Goal: Task Accomplishment & Management: Use online tool/utility

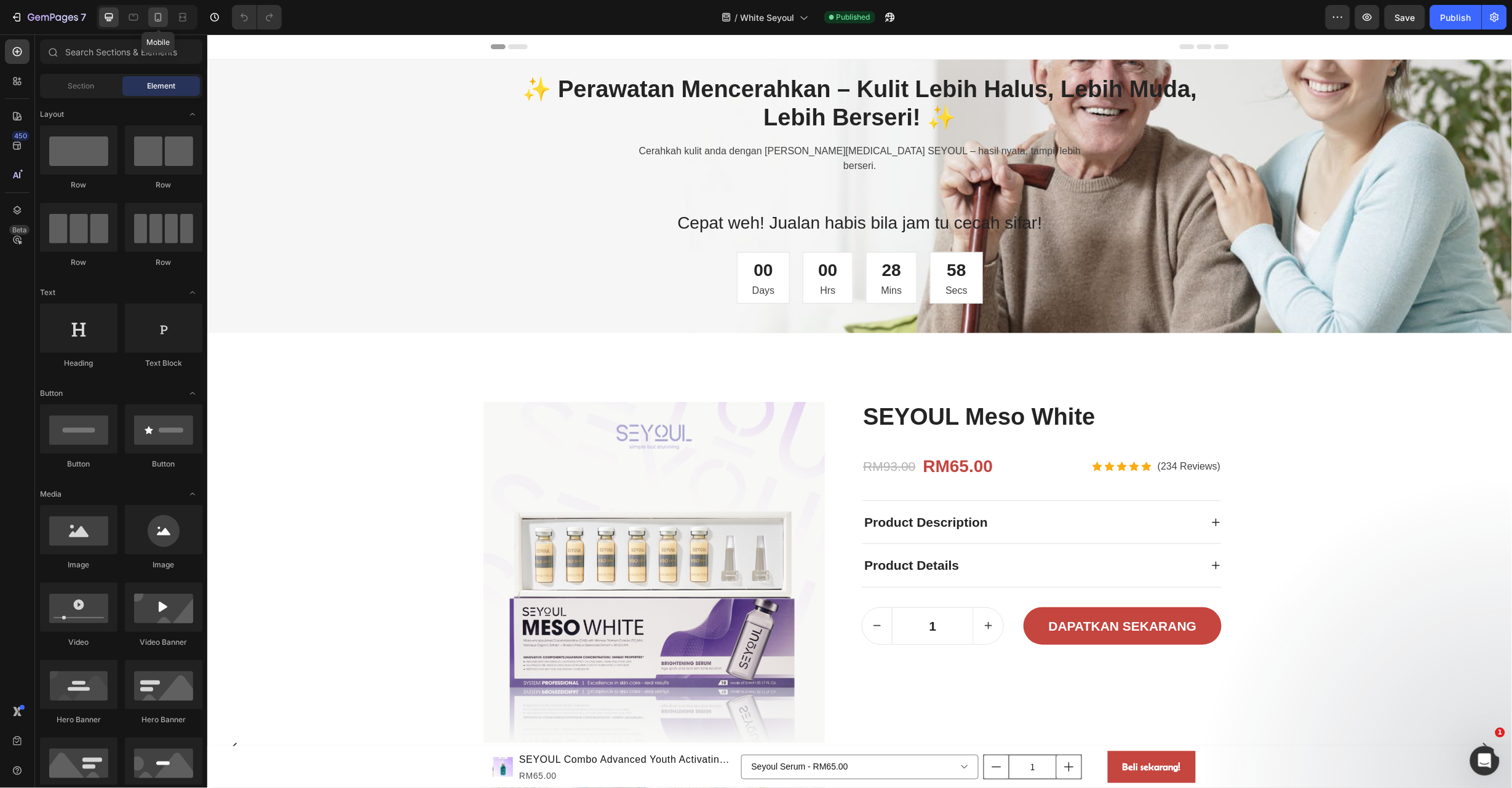
click at [160, 15] on icon at bounding box center [158, 17] width 12 height 12
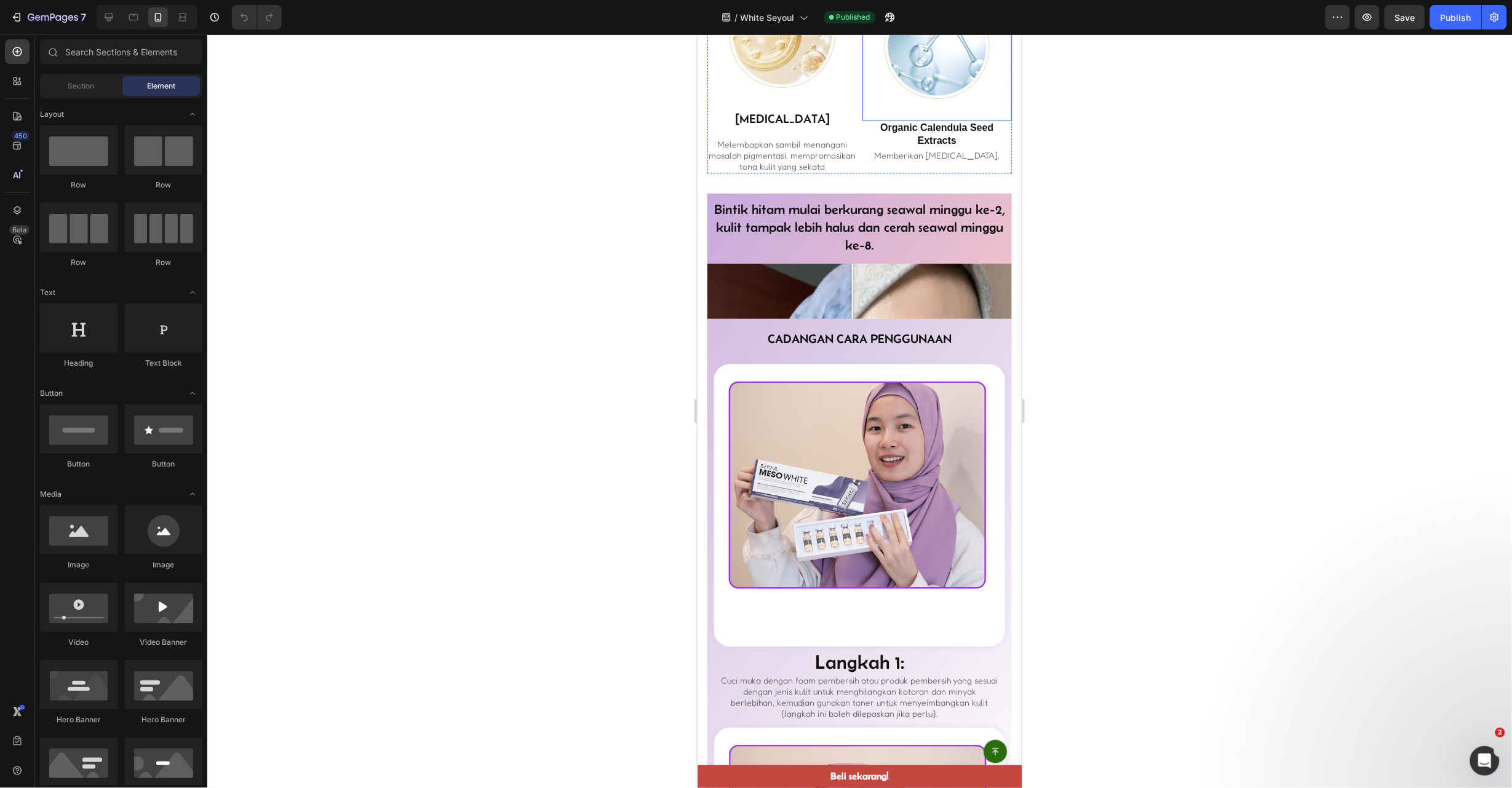
scroll to position [2767, 0]
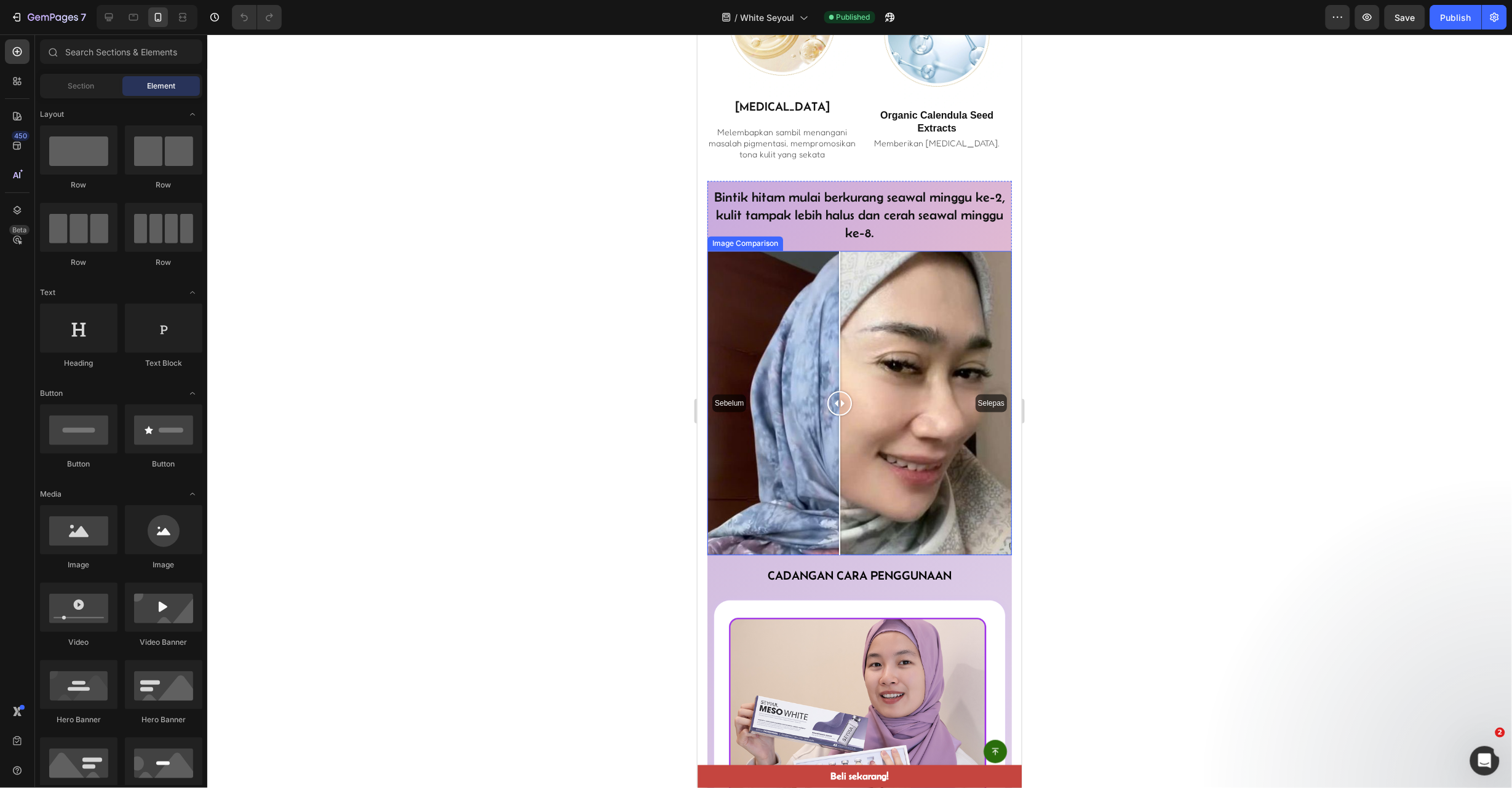
drag, startPoint x: 873, startPoint y: 409, endPoint x: 769, endPoint y: 456, distance: 114.1
click at [769, 456] on div "Sebelum Selepas" at bounding box center [859, 403] width 304 height 304
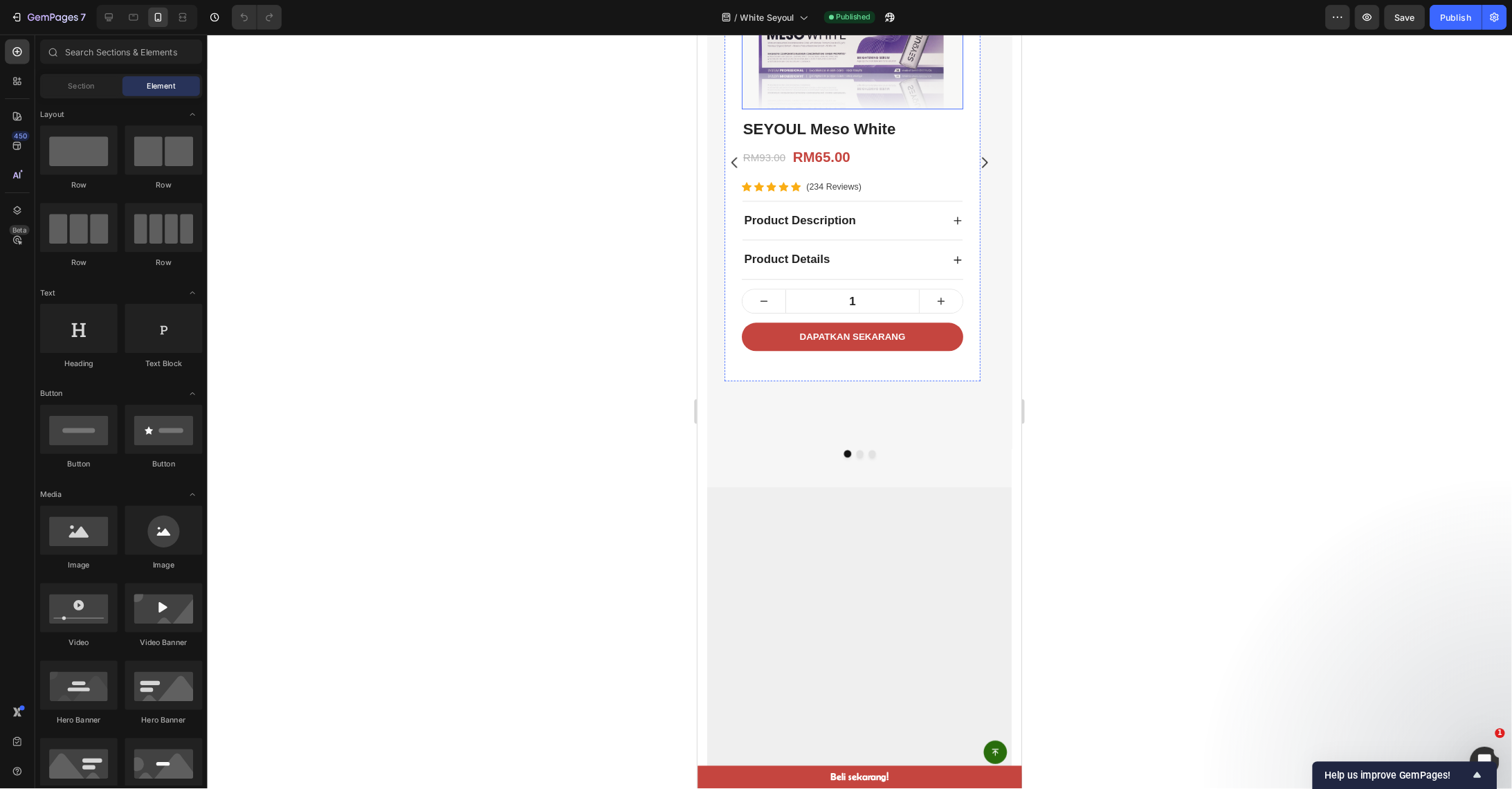
scroll to position [830, 0]
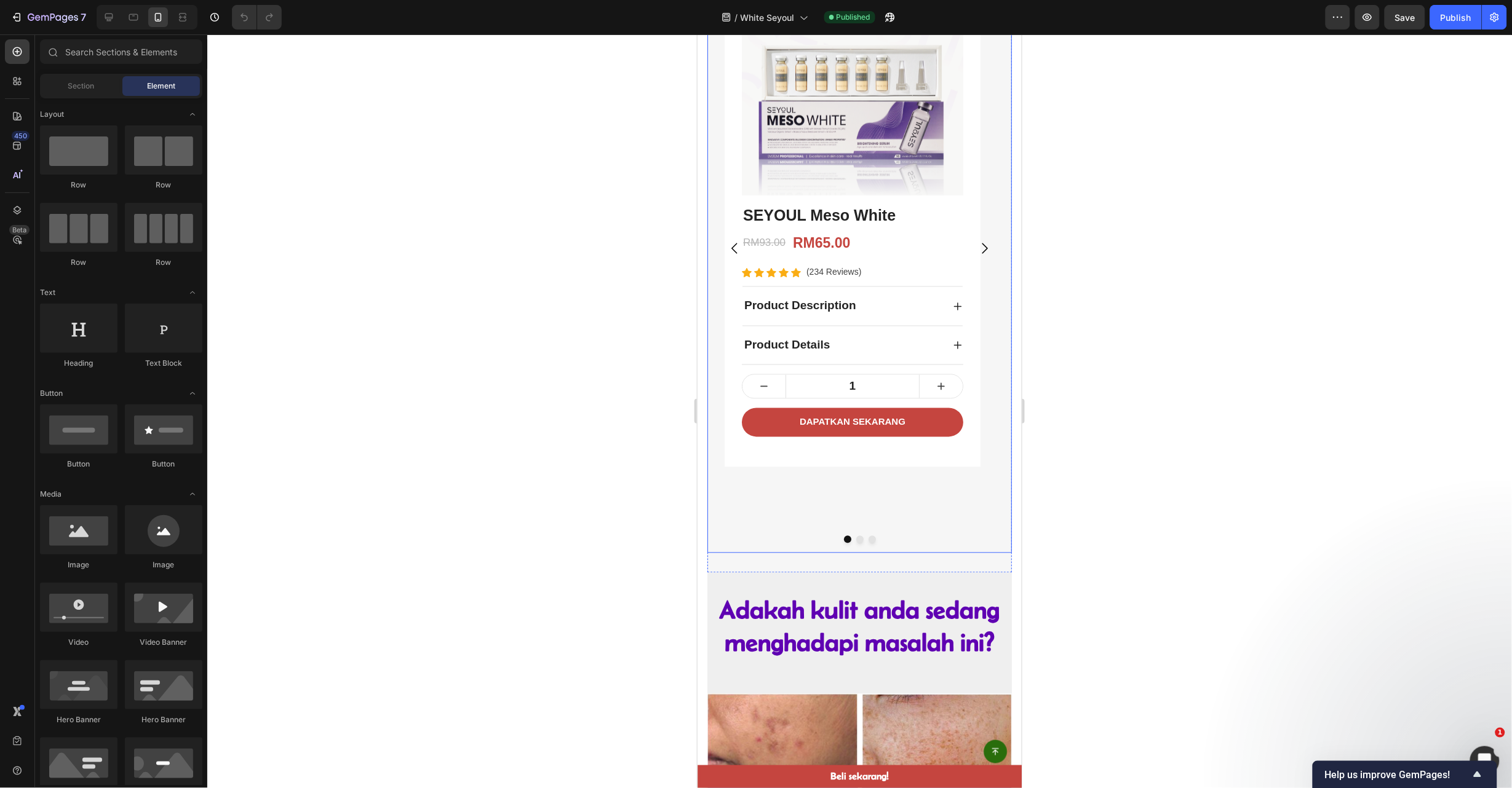
click at [976, 254] on icon "Carousel Next Arrow" at bounding box center [984, 248] width 15 height 15
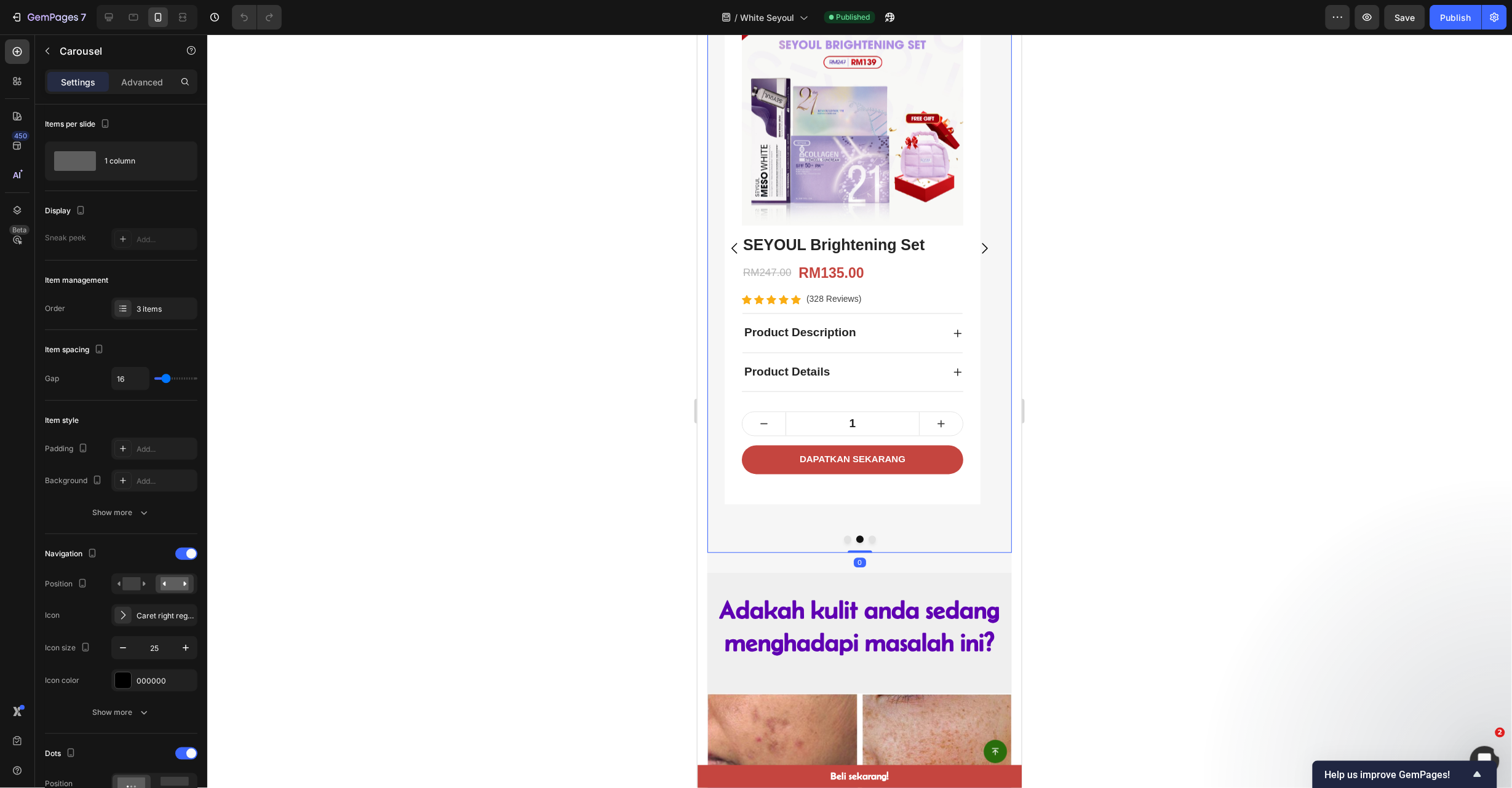
click at [976, 254] on icon "Carousel Next Arrow" at bounding box center [984, 248] width 15 height 15
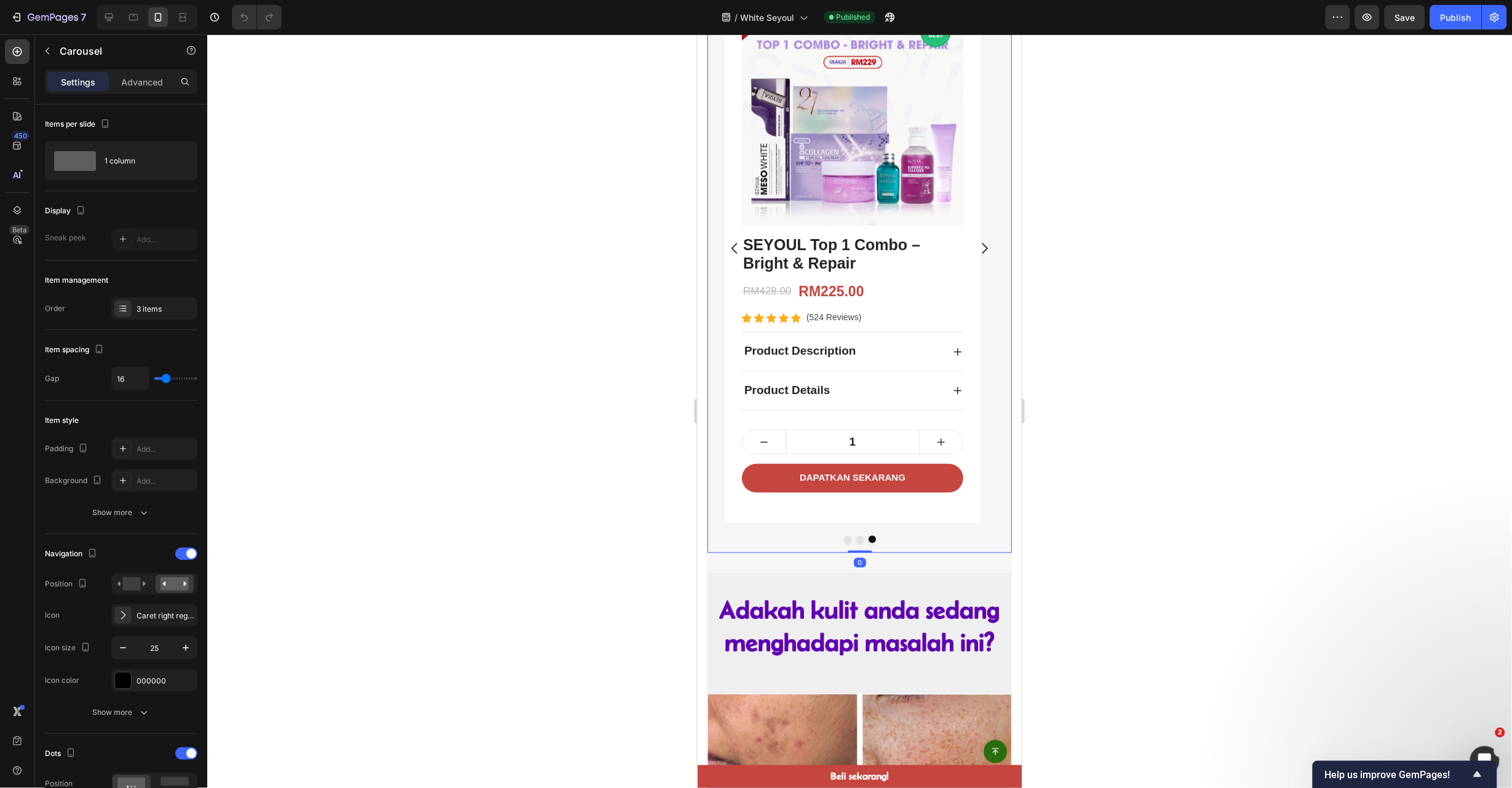
click at [976, 254] on icon "Carousel Next Arrow" at bounding box center [984, 248] width 15 height 15
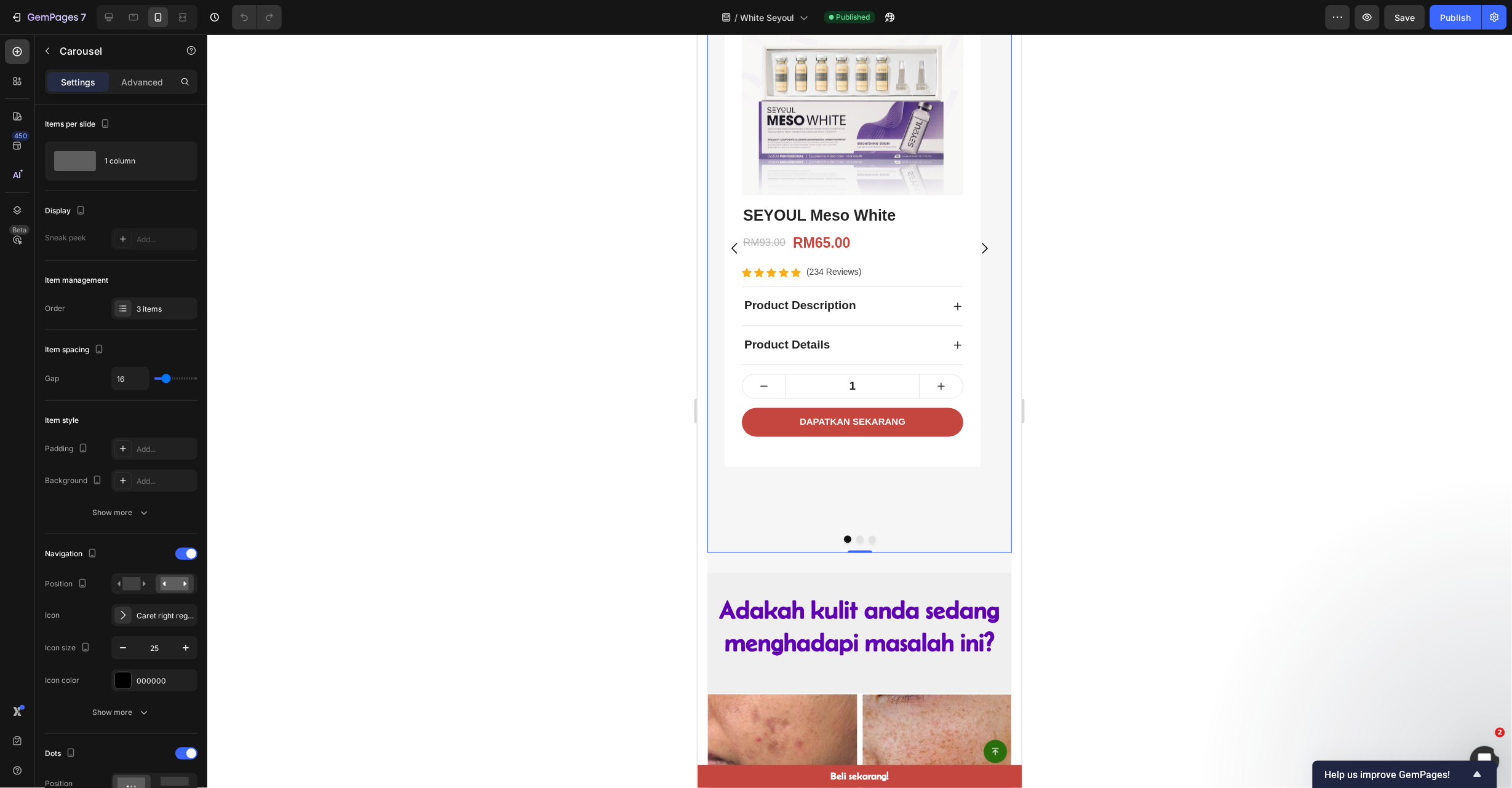
click at [856, 541] on button "Dot" at bounding box center [859, 539] width 7 height 7
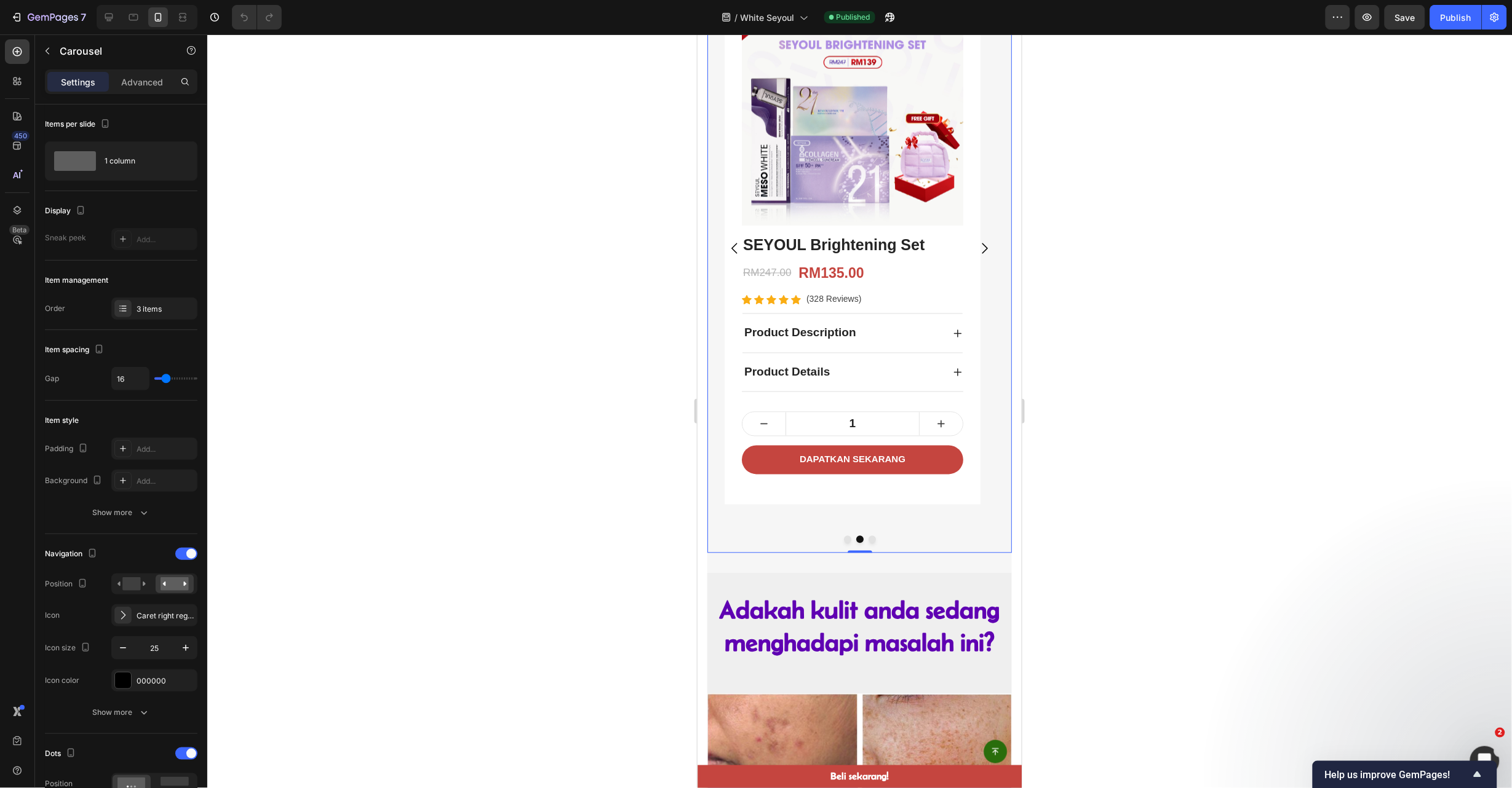
click at [868, 540] on button "Dot" at bounding box center [871, 539] width 7 height 7
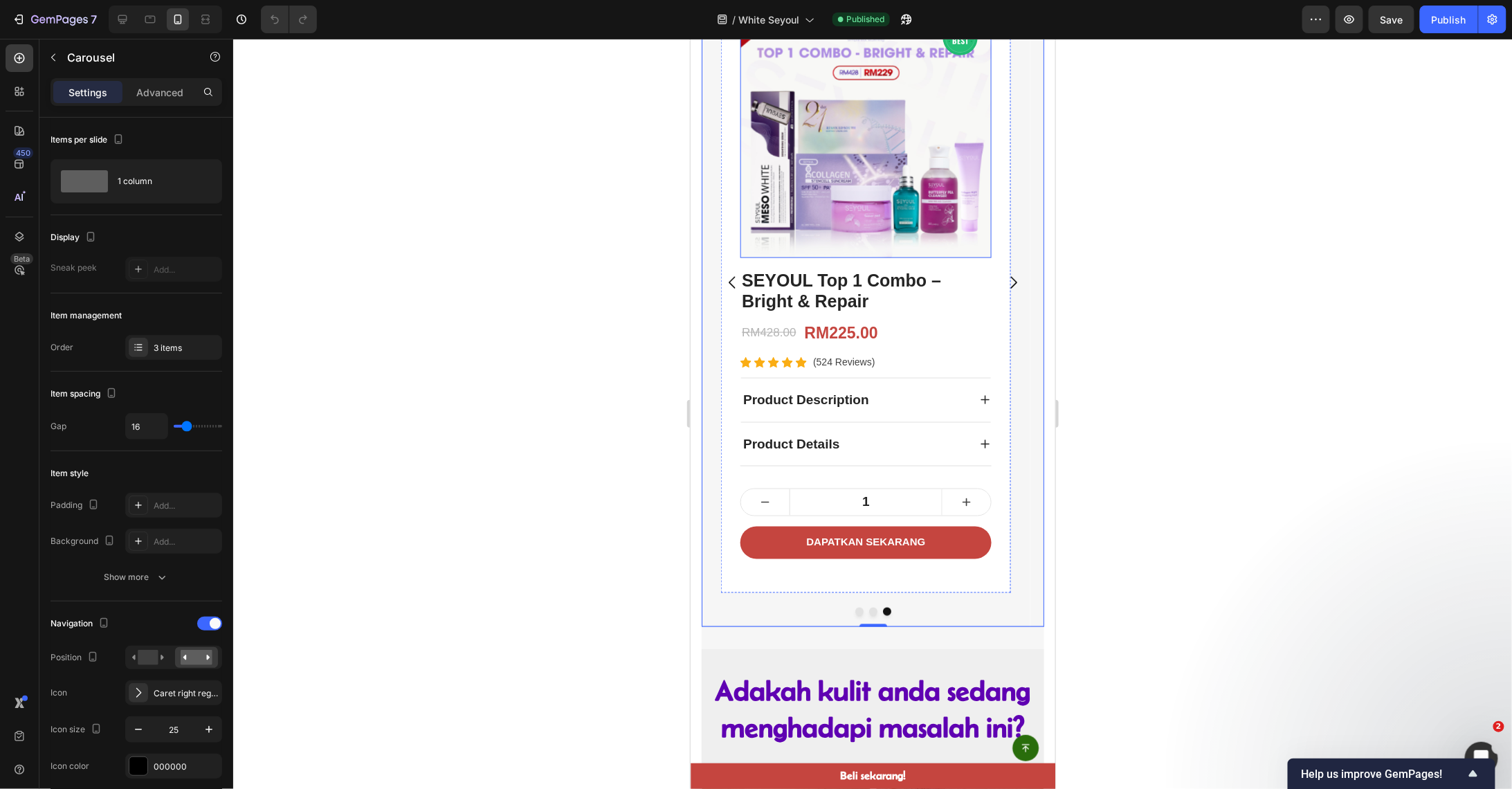
scroll to position [831, 0]
click at [857, 612] on div at bounding box center [872, 610] width 342 height 8
click at [855, 612] on button "Dot" at bounding box center [859, 610] width 8 height 8
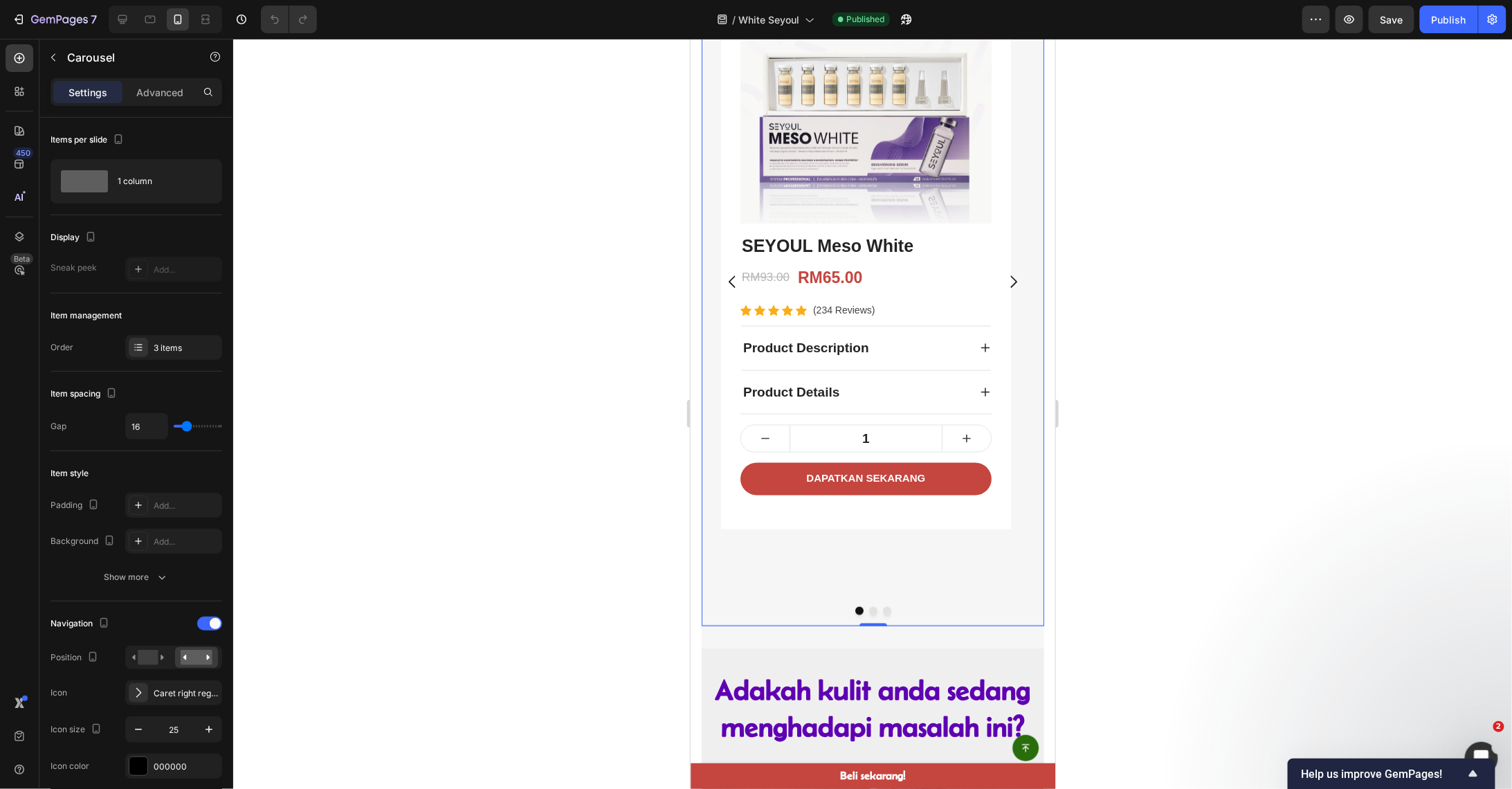
click at [869, 612] on button "Dot" at bounding box center [872, 610] width 8 height 8
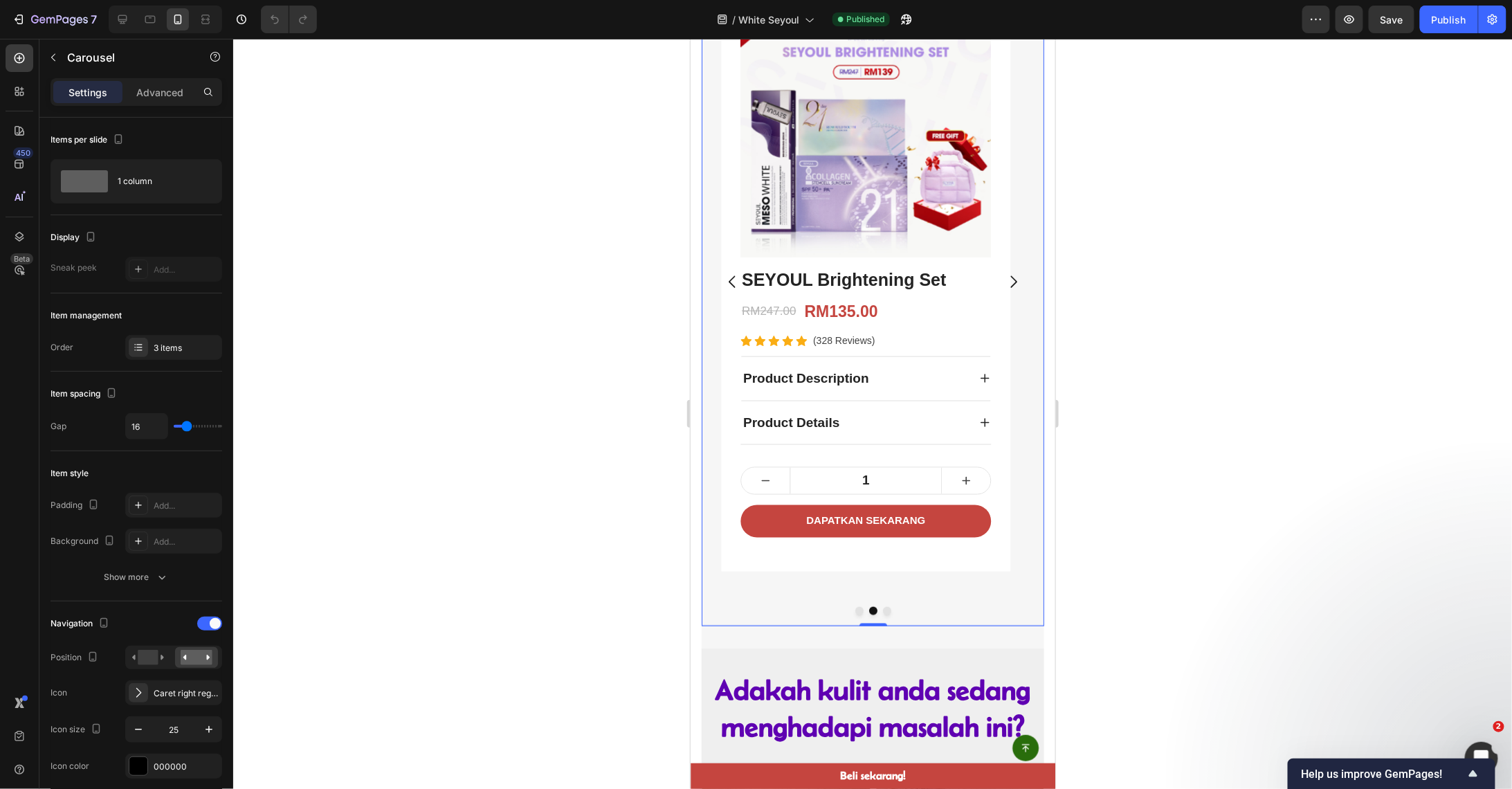
click at [883, 611] on button "Dot" at bounding box center [886, 610] width 8 height 8
click at [883, 612] on button "Dot" at bounding box center [886, 610] width 8 height 8
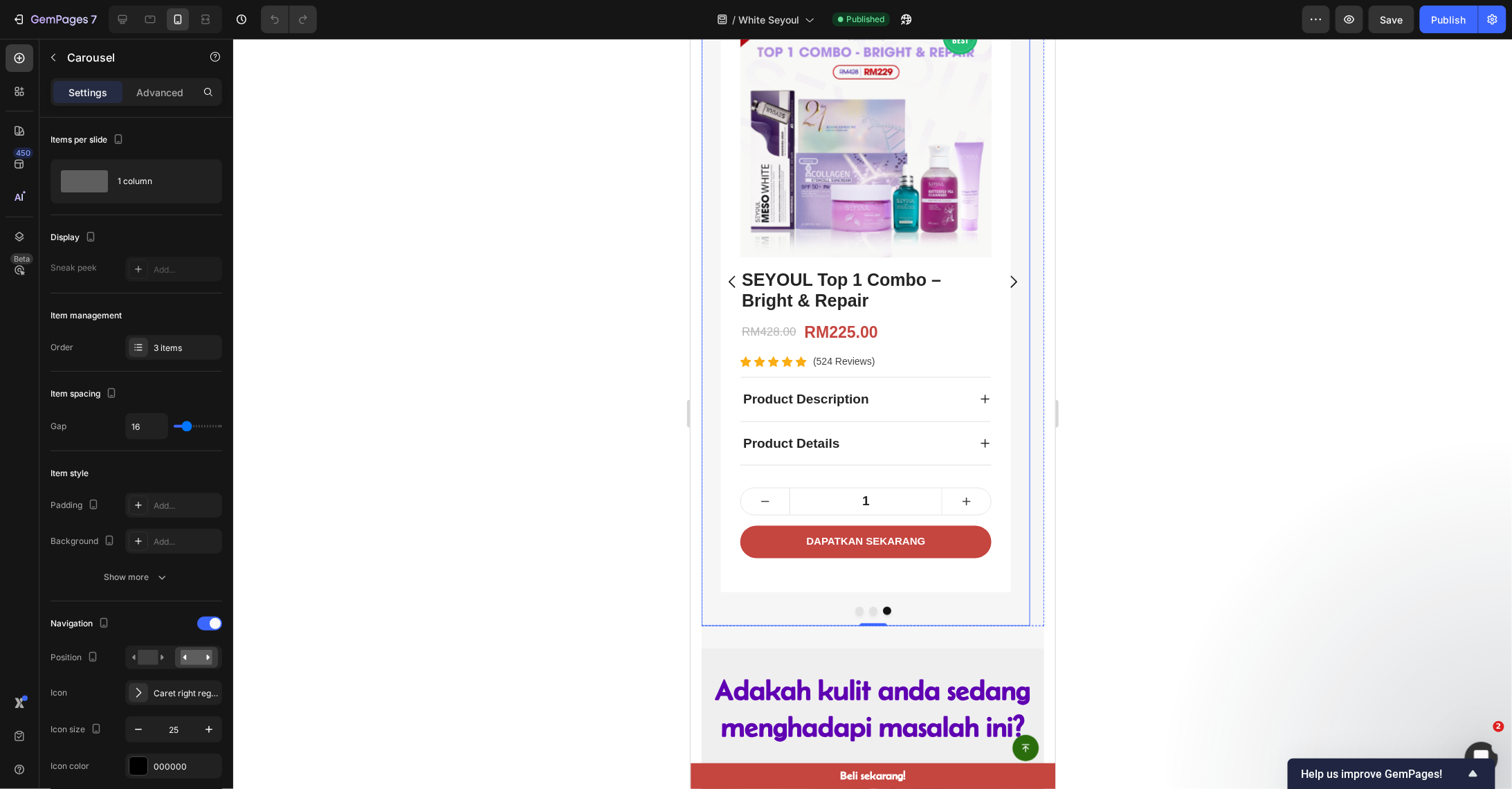
click at [843, 624] on div "Image Row PILIHAN TERBAIK Button Row Product Images SEYOUL Top 1 Combo – Bright…" at bounding box center [865, 281] width 329 height 688
click at [855, 611] on button "Dot" at bounding box center [859, 610] width 8 height 8
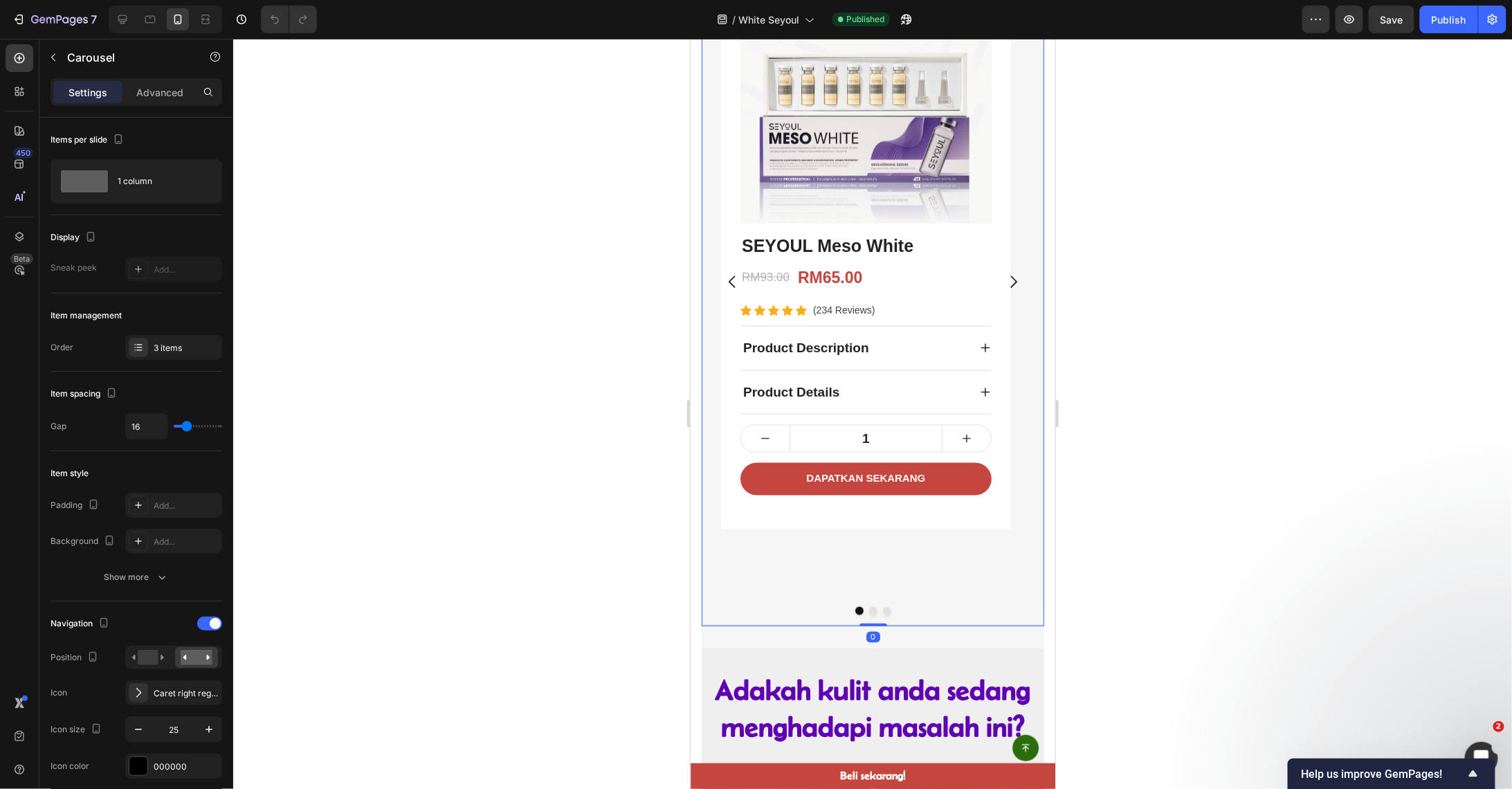
click at [869, 609] on button "Dot" at bounding box center [872, 610] width 8 height 8
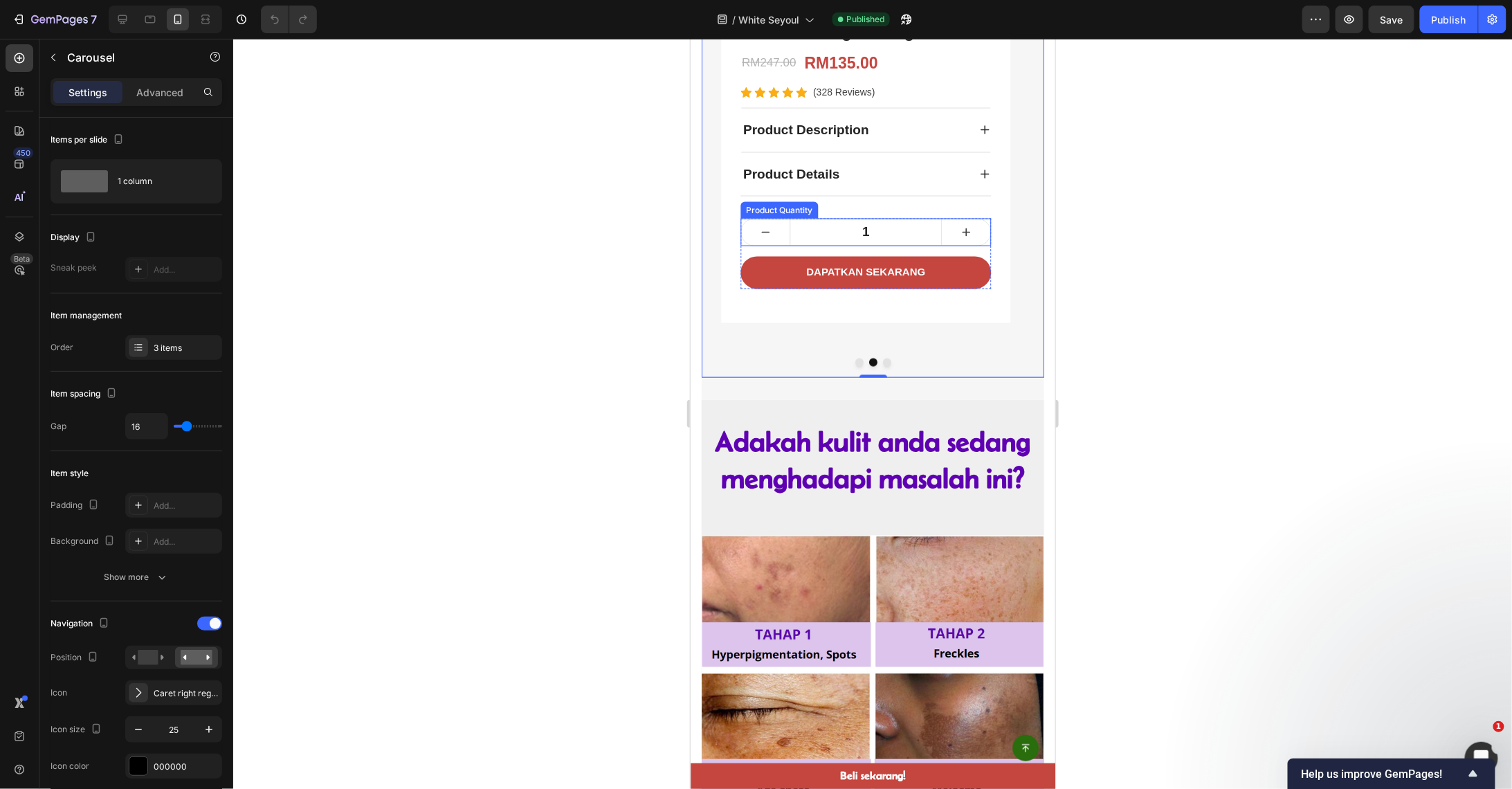
scroll to position [1199, 0]
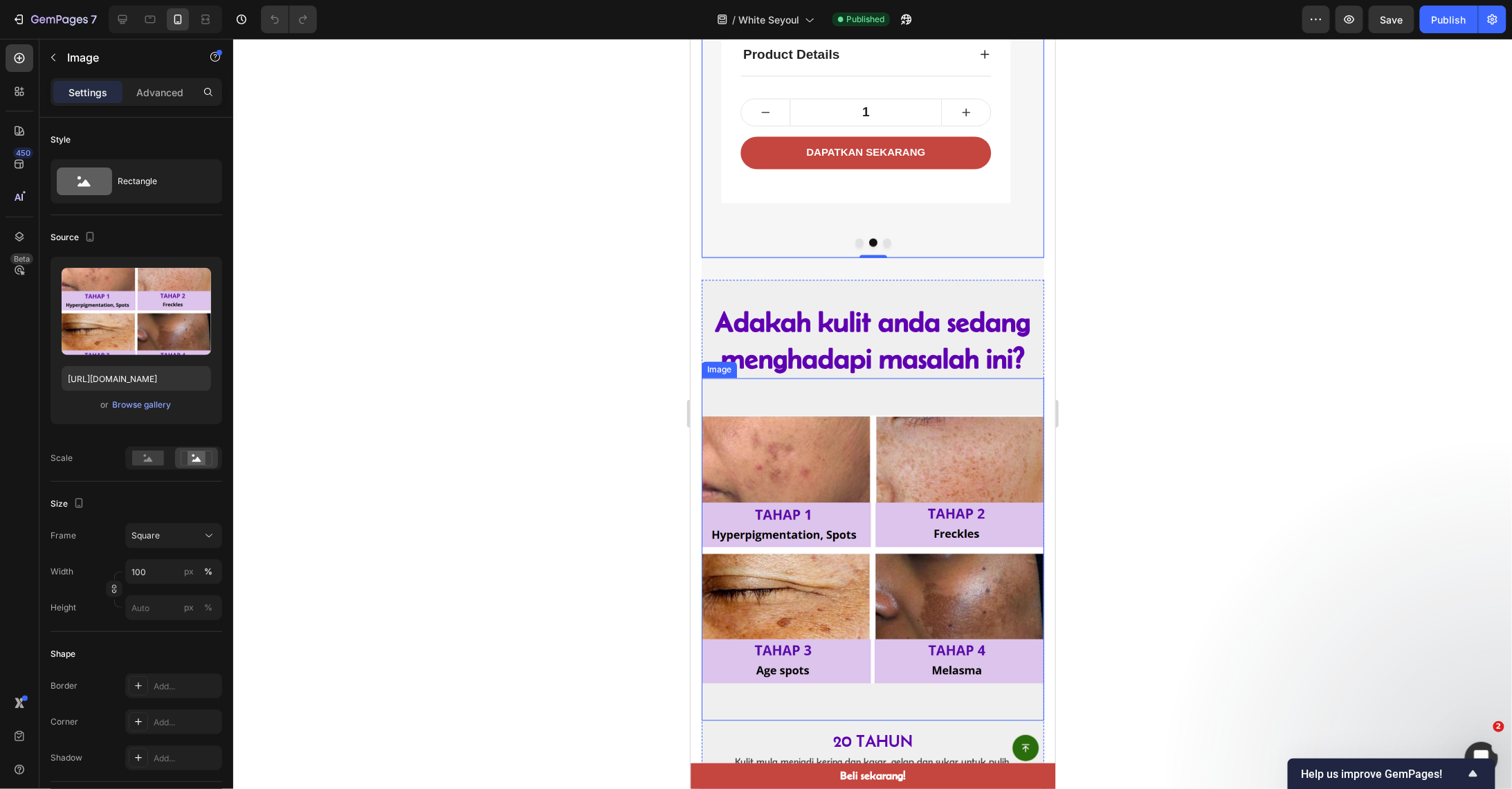
click at [827, 577] on img at bounding box center [872, 549] width 342 height 342
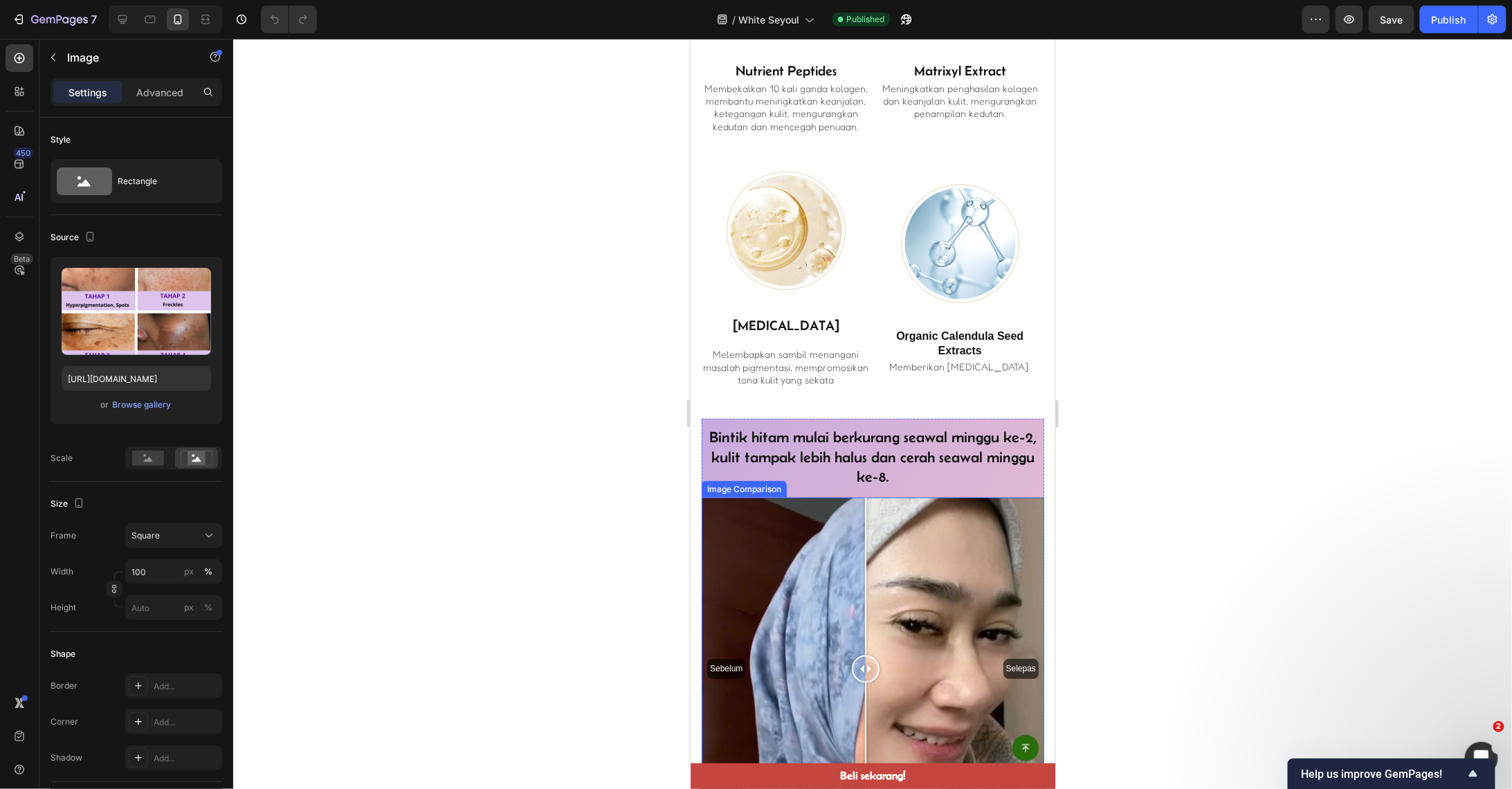
scroll to position [3045, 0]
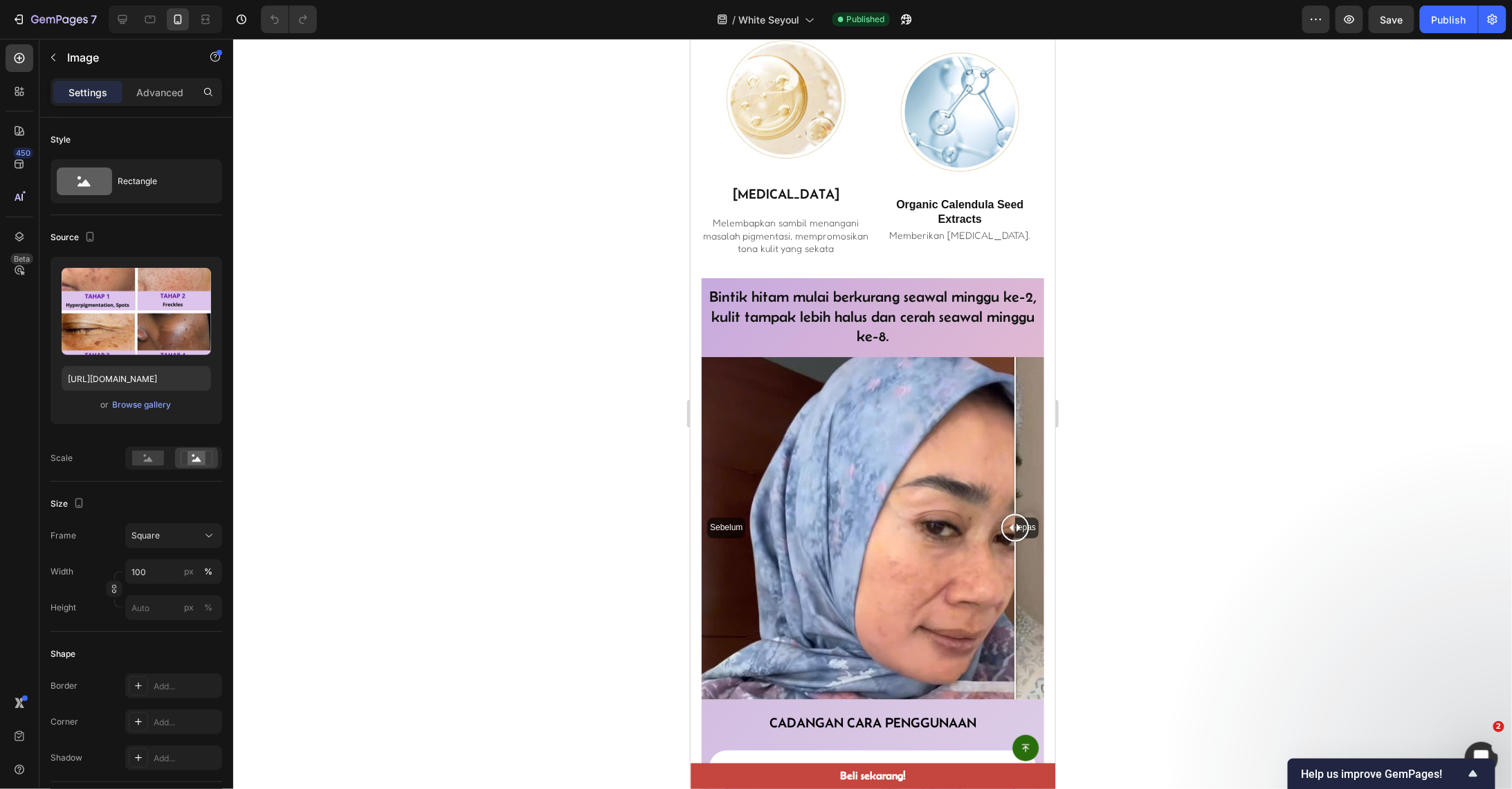
drag, startPoint x: 825, startPoint y: 572, endPoint x: 1052, endPoint y: 638, distance: 236.4
click at [1050, 638] on html "Mobile ( 527 px) iPhone 13 Mini iPhone 13 Pro iPhone 11 Pro Max iPhone 15 Pro M…" at bounding box center [872, 405] width 365 height 6826
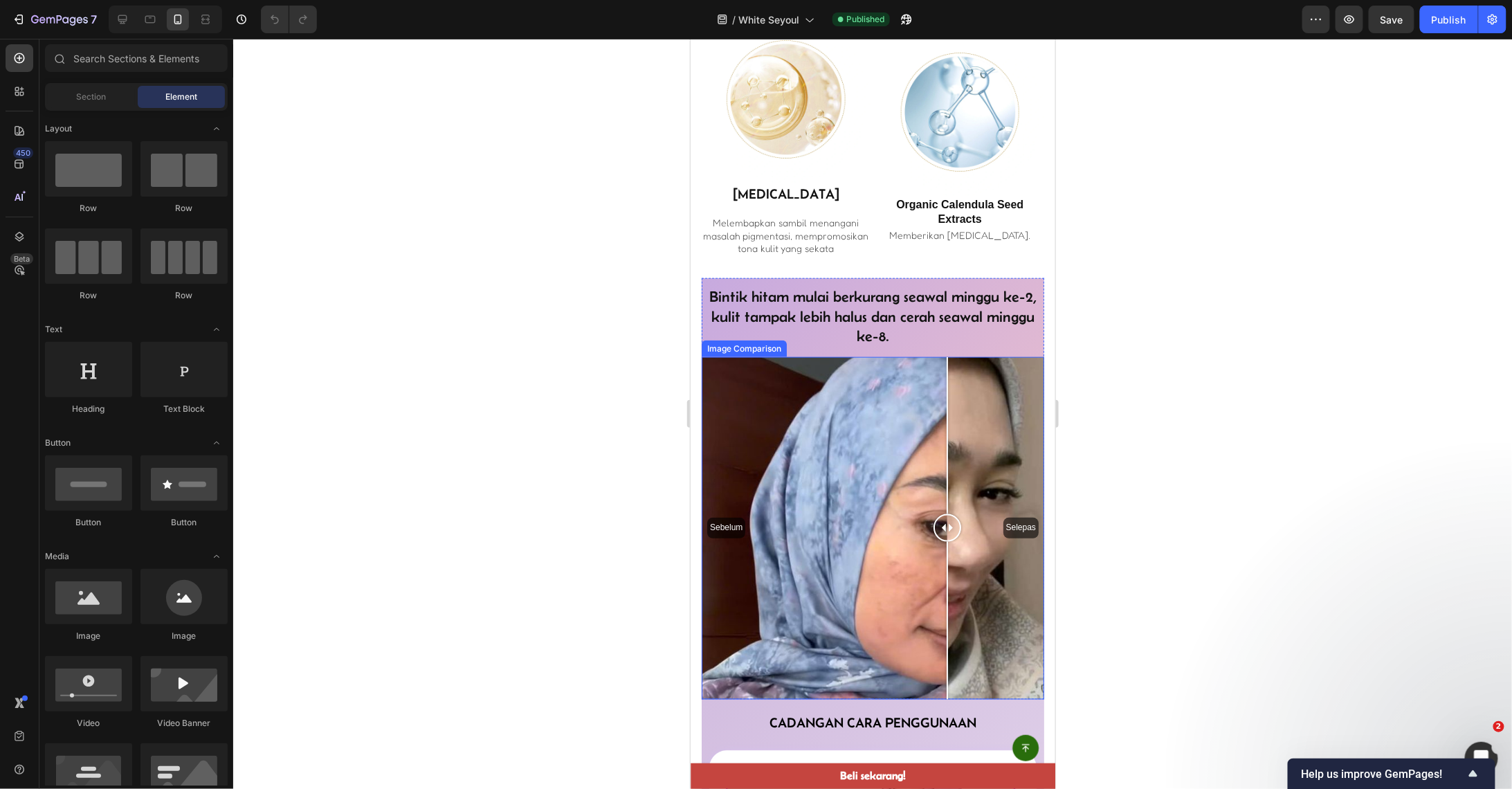
drag, startPoint x: 1001, startPoint y: 581, endPoint x: 946, endPoint y: 652, distance: 89.8
click at [947, 653] on div at bounding box center [946, 527] width 28 height 342
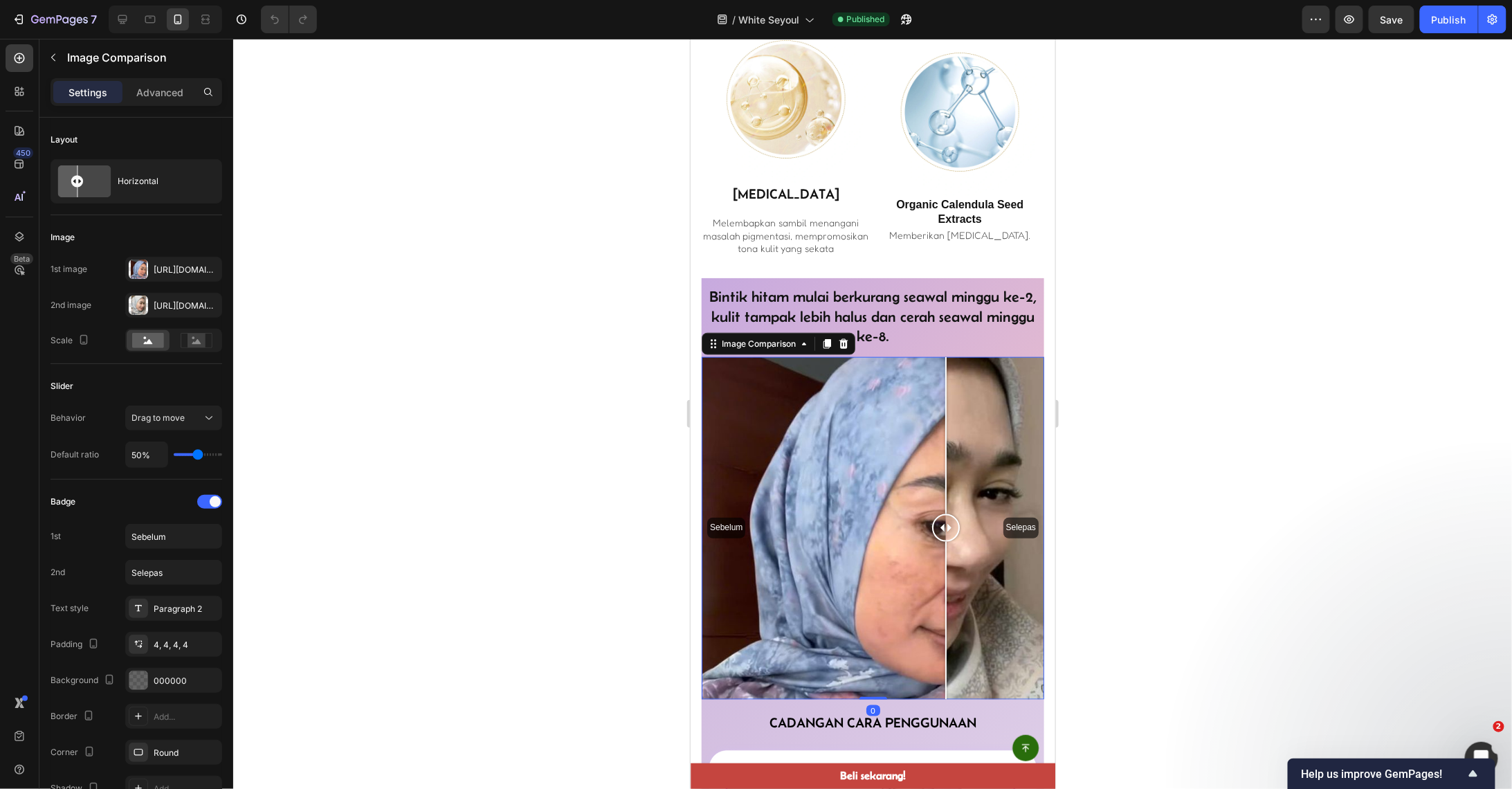
click at [946, 652] on div at bounding box center [946, 620] width 1 height 158
click at [943, 650] on div at bounding box center [943, 527] width 28 height 342
drag, startPoint x: 941, startPoint y: 650, endPoint x: 933, endPoint y: 650, distance: 8.0
click at [941, 650] on div at bounding box center [941, 620] width 1 height 158
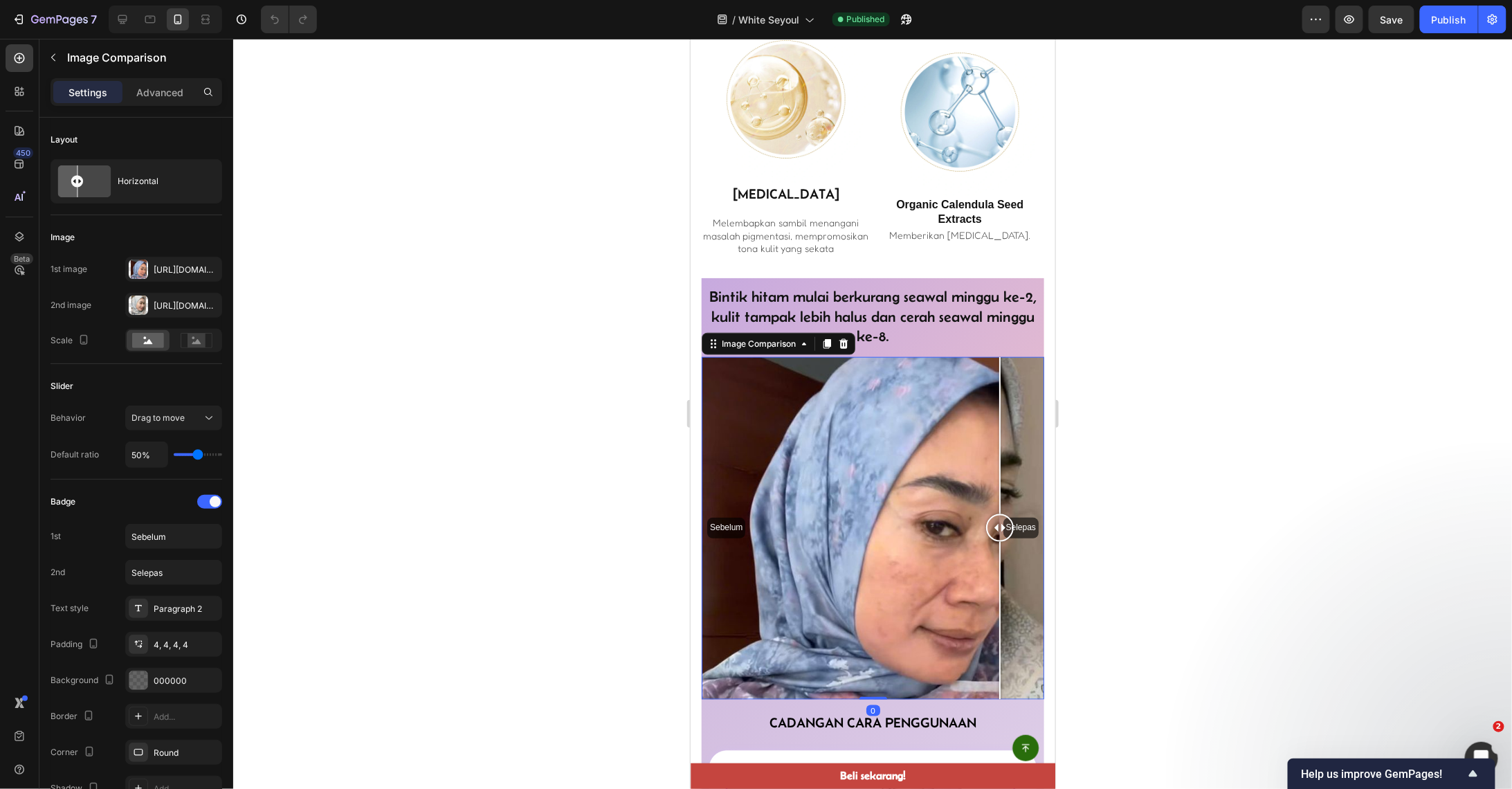
drag, startPoint x: 933, startPoint y: 650, endPoint x: 1038, endPoint y: 665, distance: 106.1
click at [1038, 666] on section "Bintik hitam mulai berkurang seawal minggu ke-2, kulit tampak lebih halus dan c…" at bounding box center [872, 488] width 365 height 421
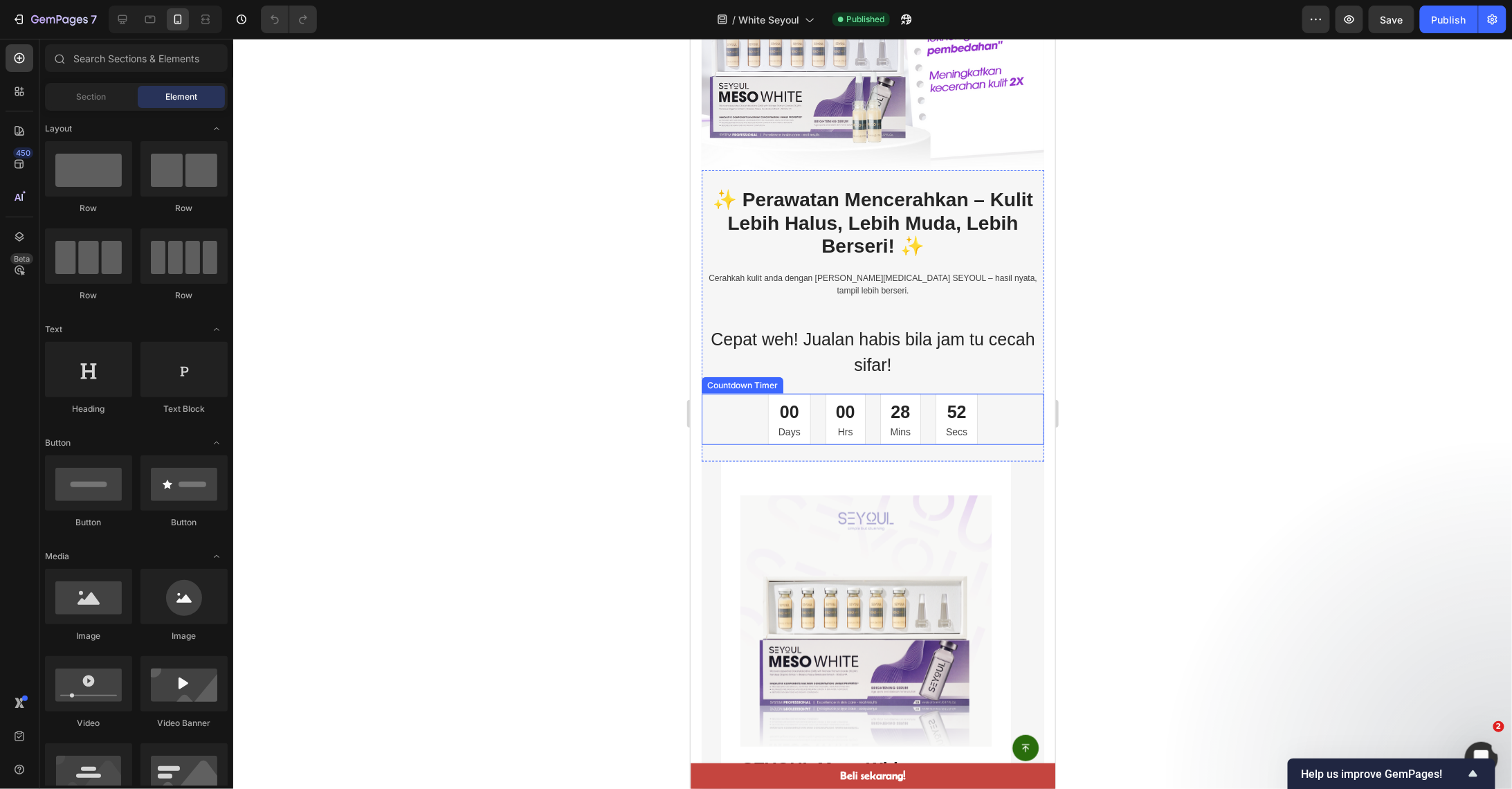
scroll to position [369, 0]
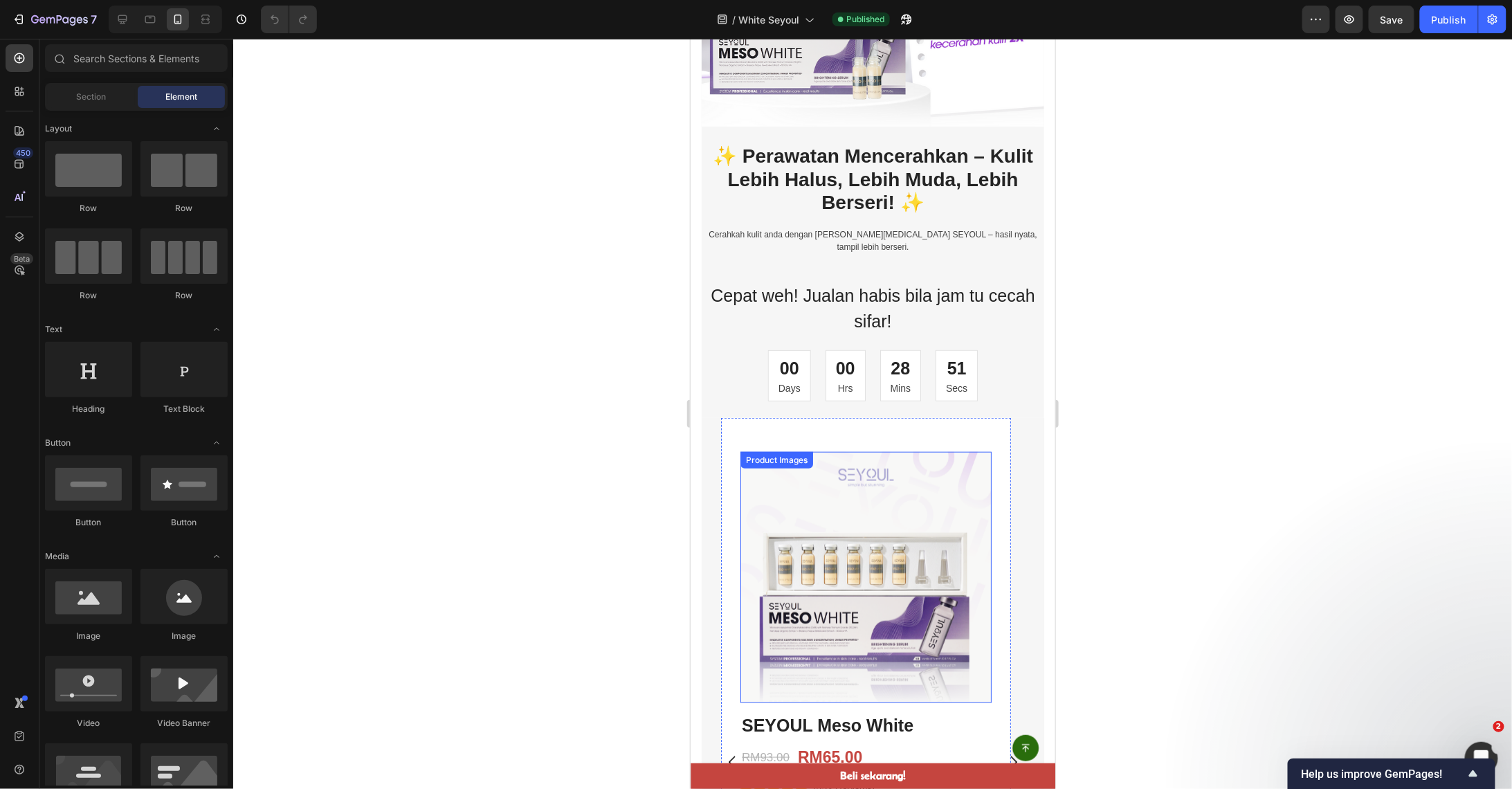
click at [879, 488] on img at bounding box center [865, 577] width 251 height 251
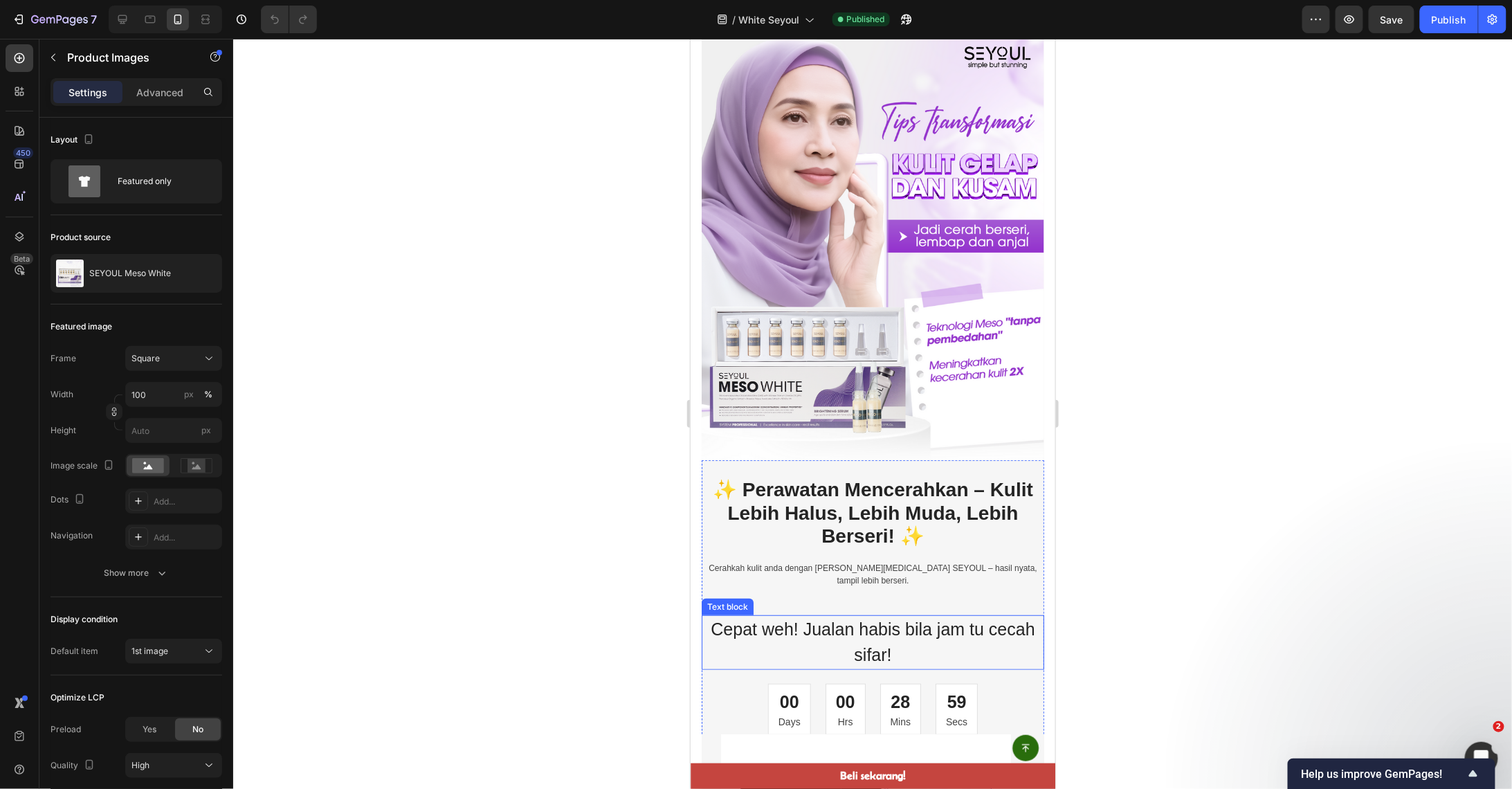
scroll to position [0, 0]
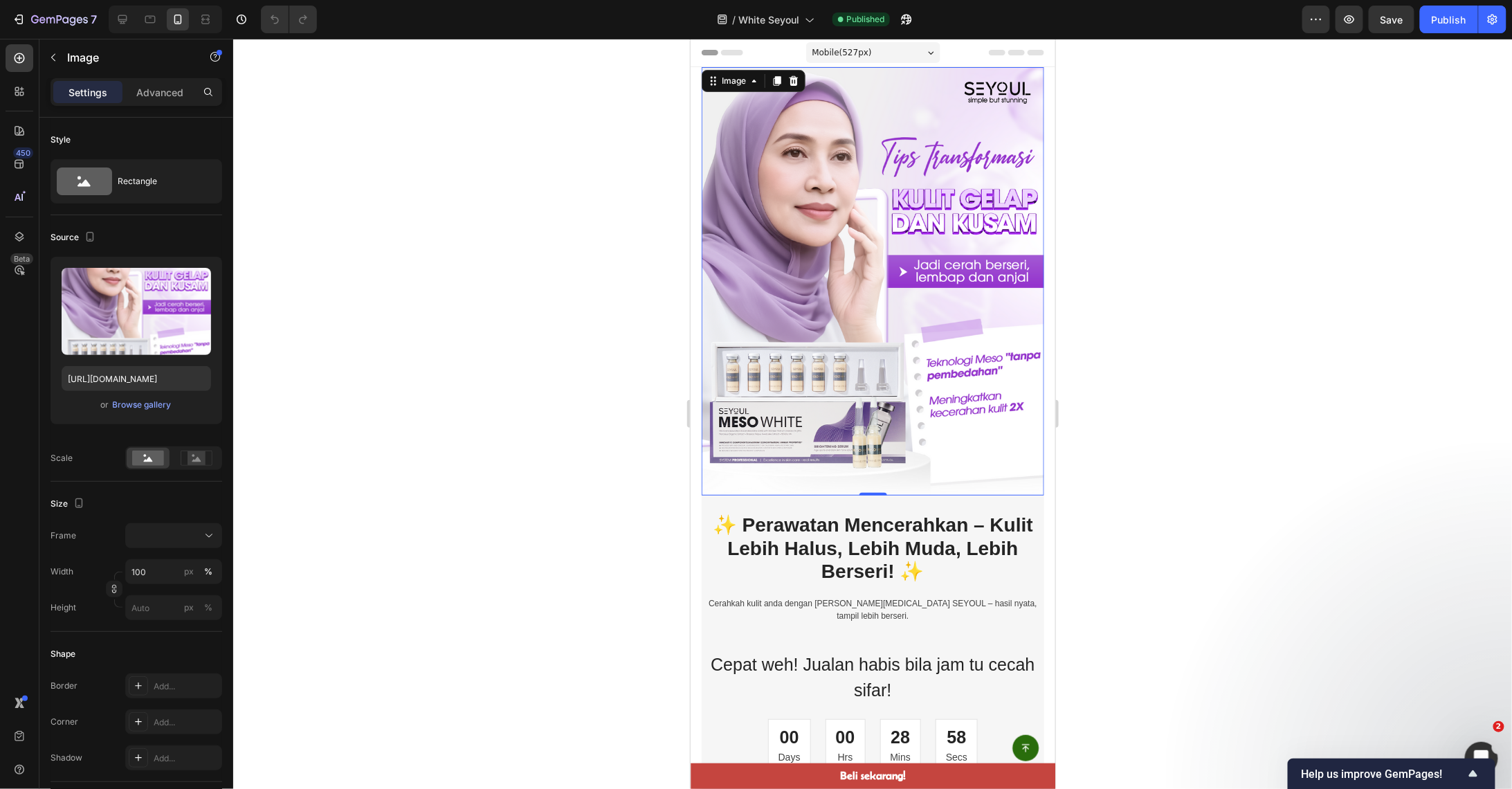
click at [872, 351] on img at bounding box center [872, 281] width 342 height 429
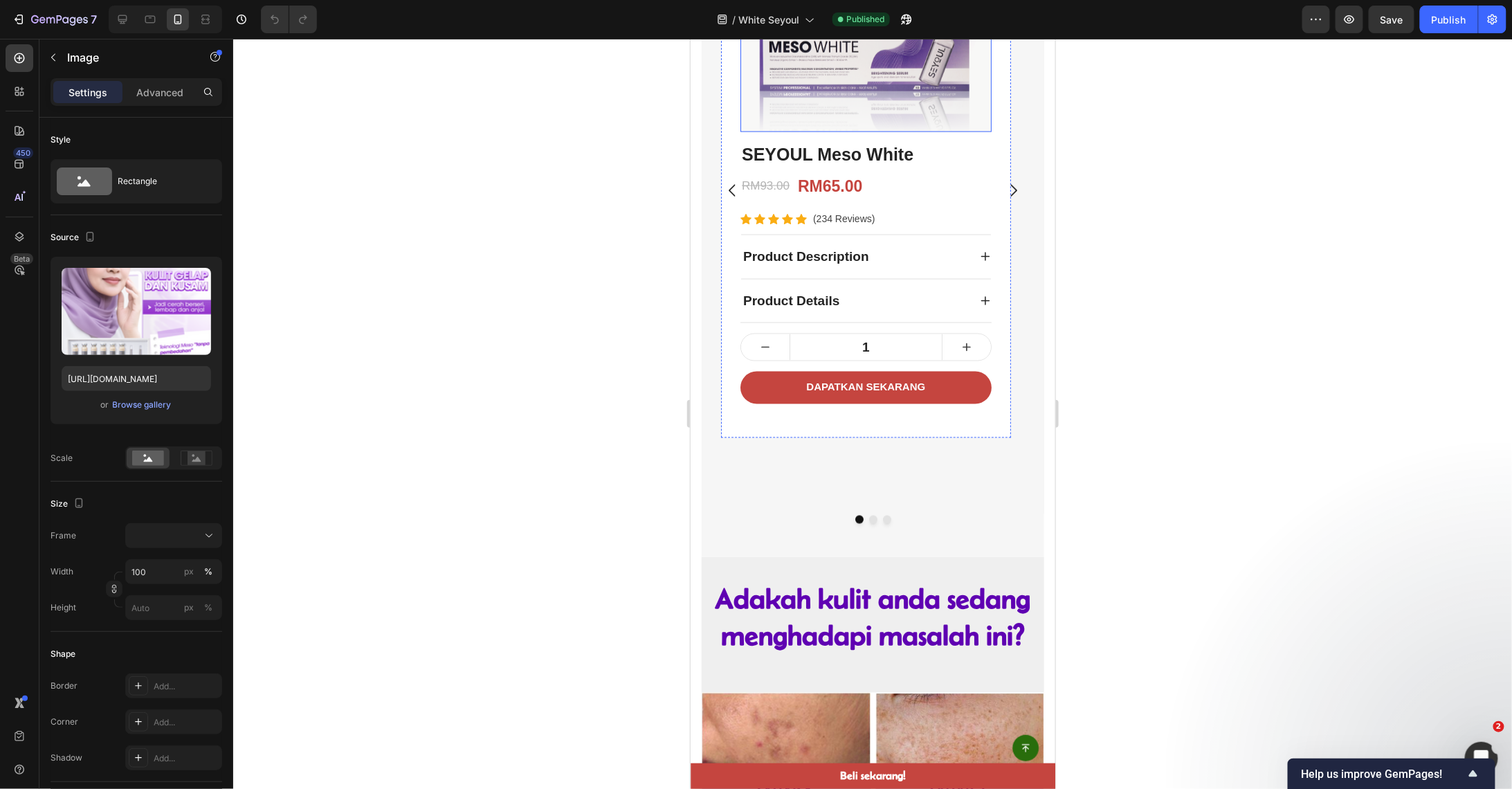
scroll to position [1107, 0]
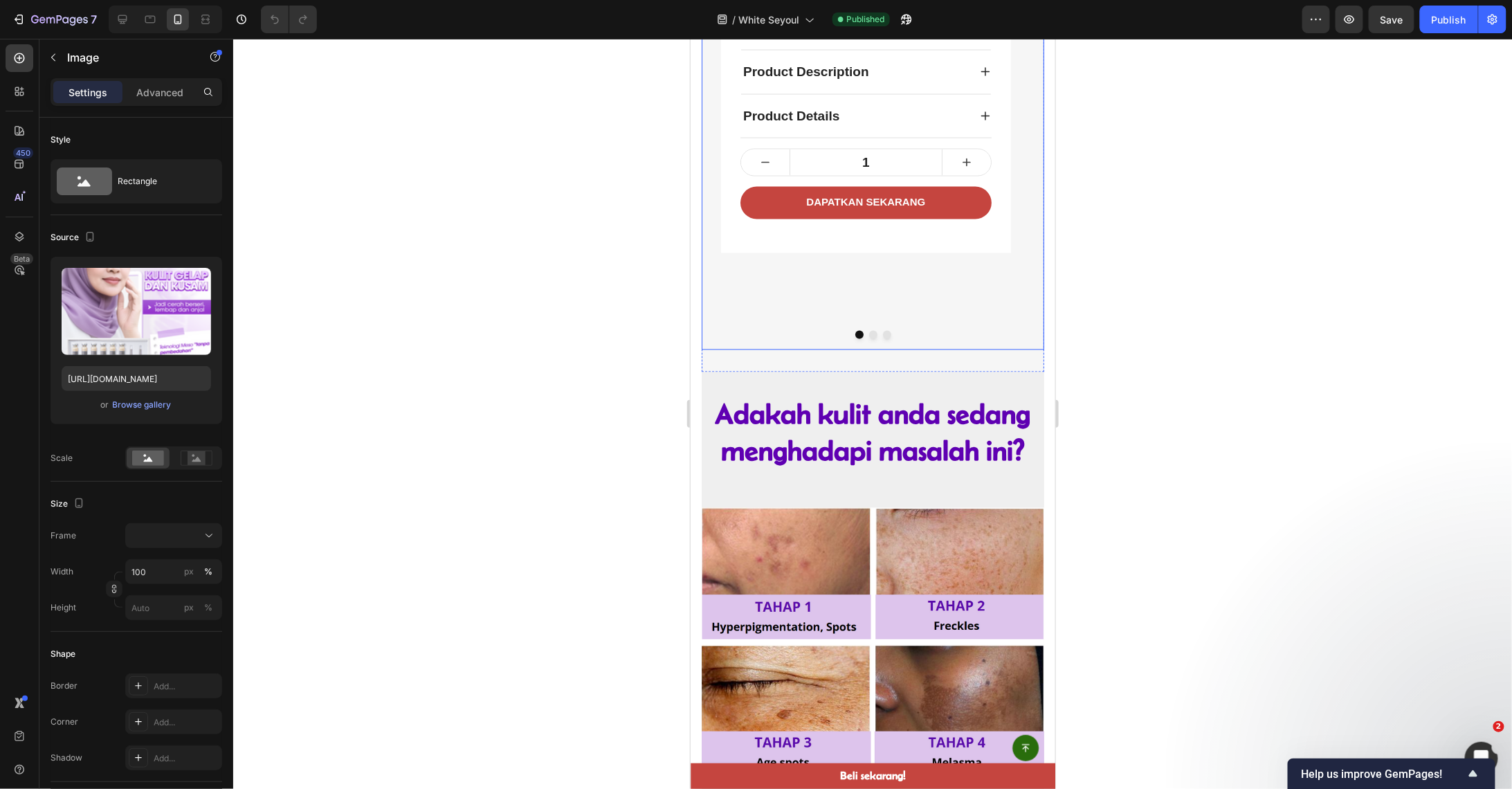
click at [869, 333] on button "Dot" at bounding box center [872, 334] width 8 height 8
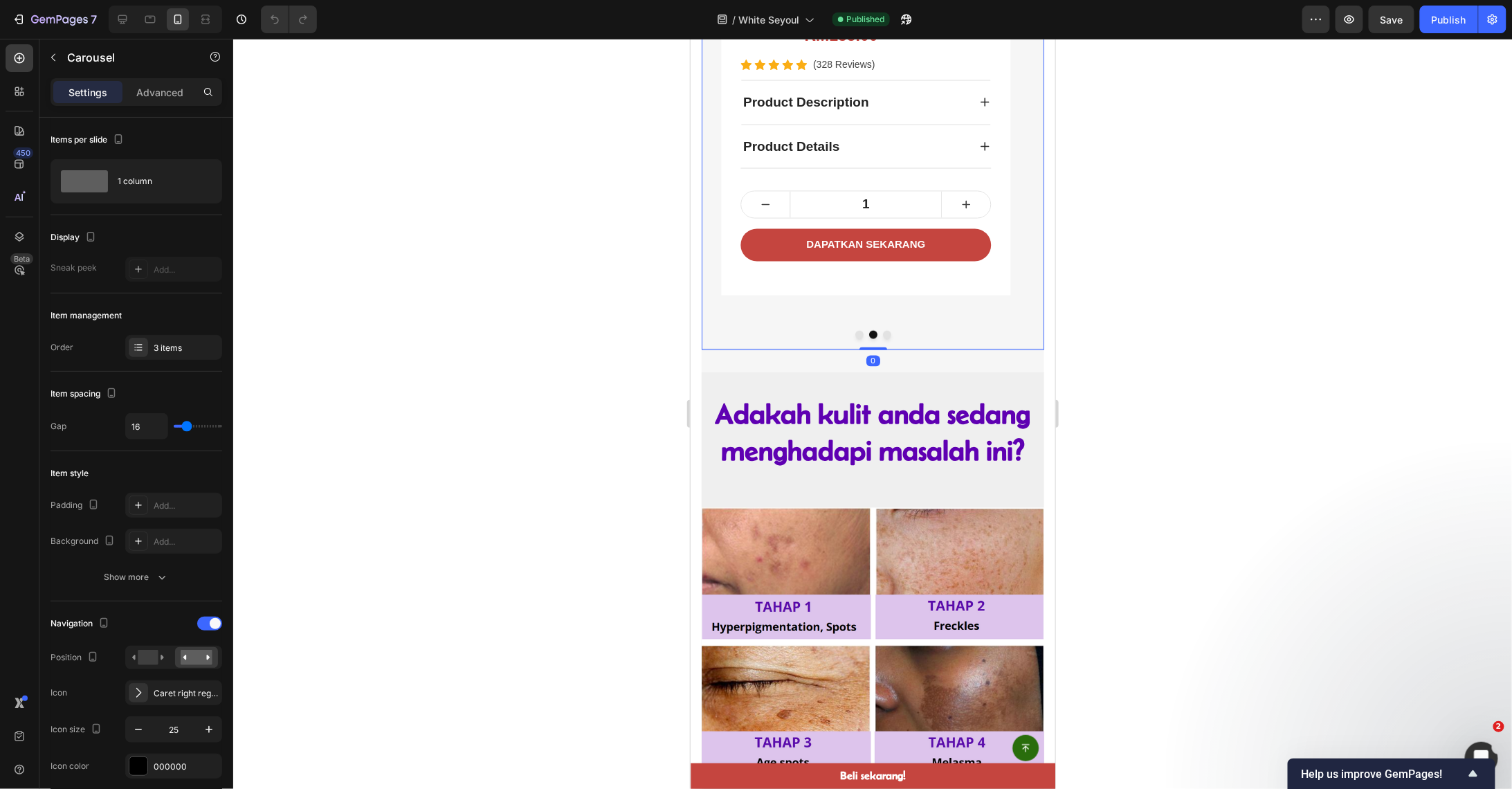
click at [883, 336] on button "Dot" at bounding box center [886, 334] width 8 height 8
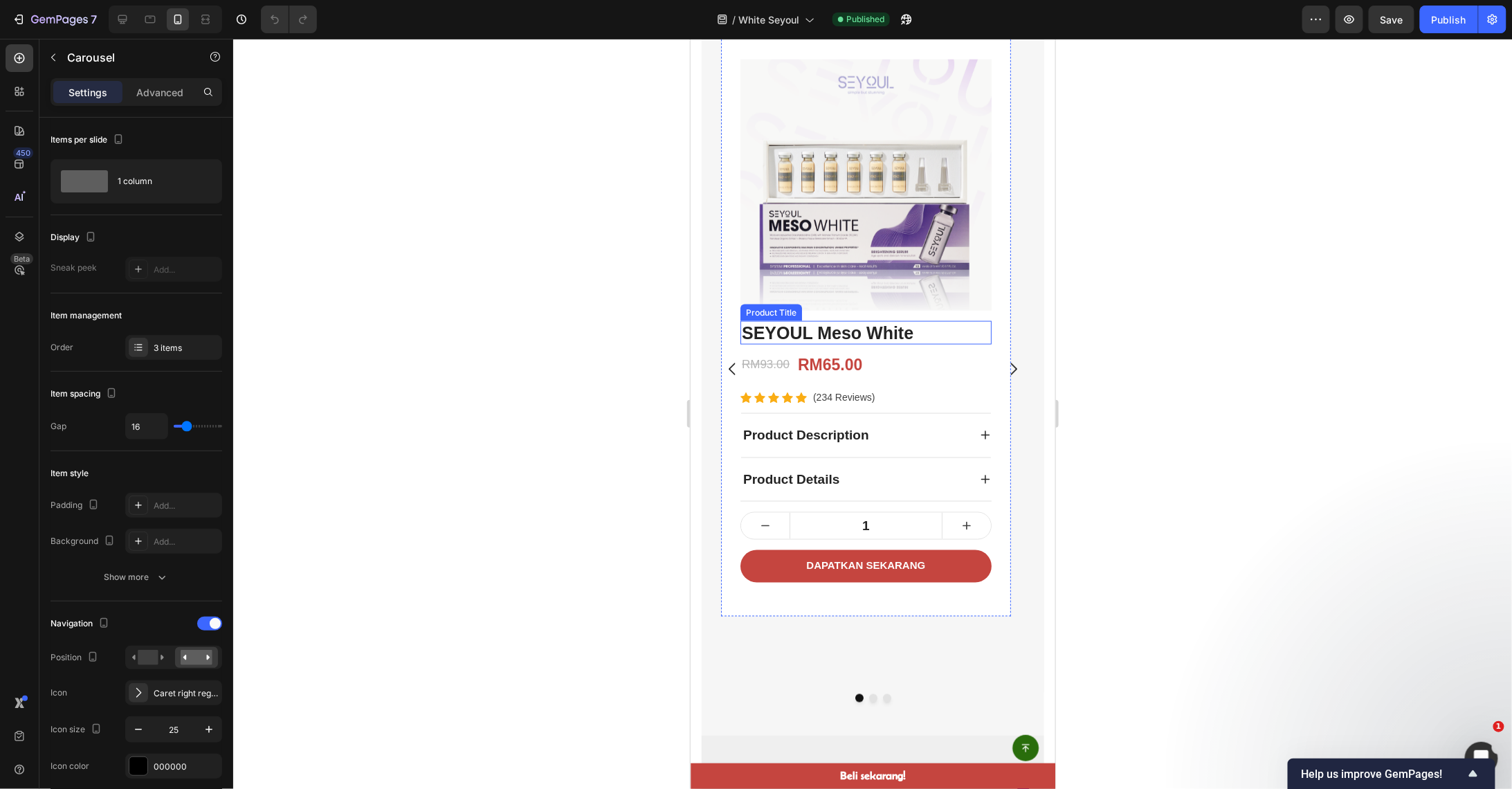
scroll to position [738, 0]
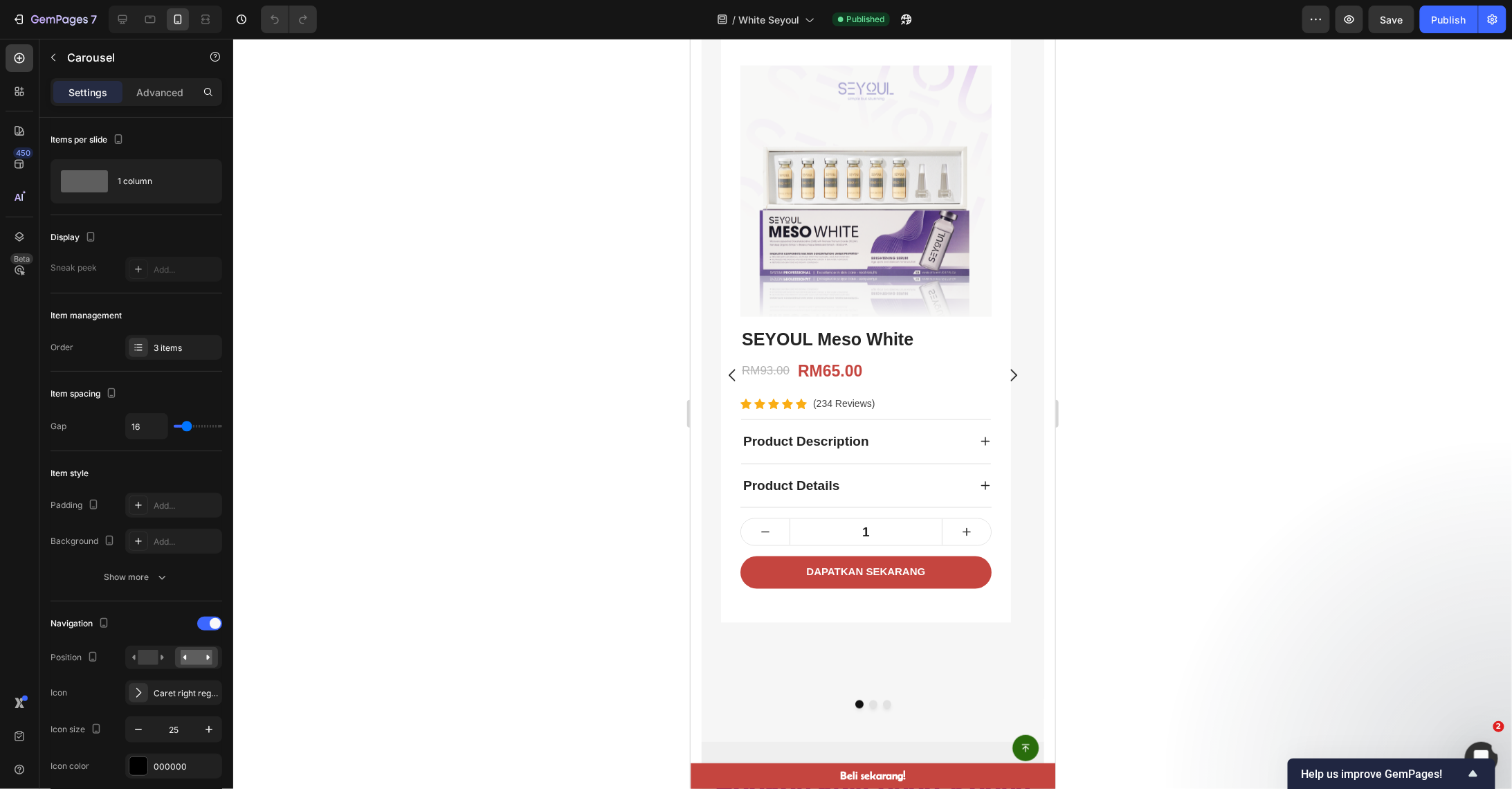
click at [996, 384] on button "Carousel Next Arrow" at bounding box center [1013, 375] width 39 height 39
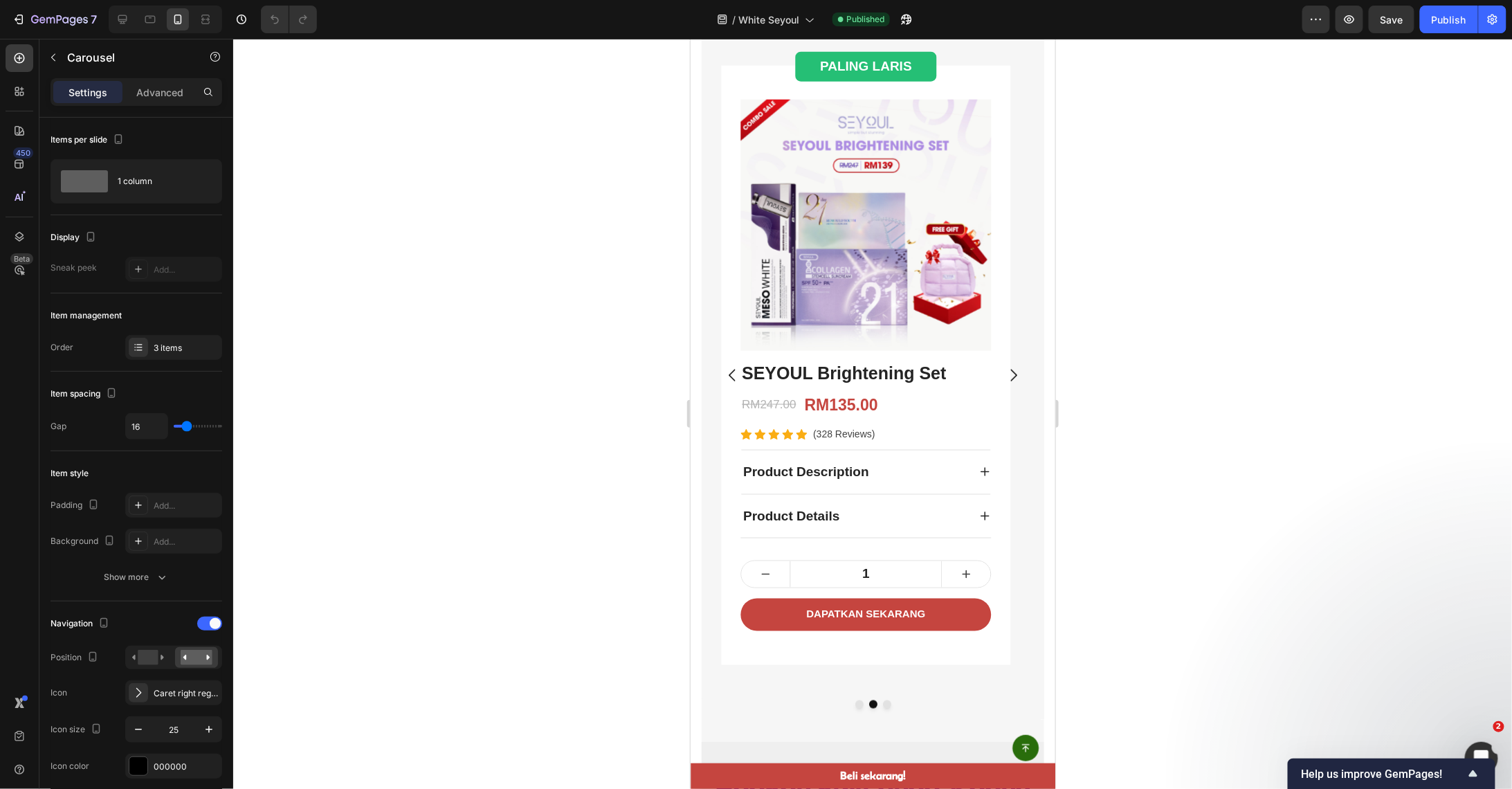
click at [996, 384] on button "Carousel Next Arrow" at bounding box center [1013, 375] width 39 height 39
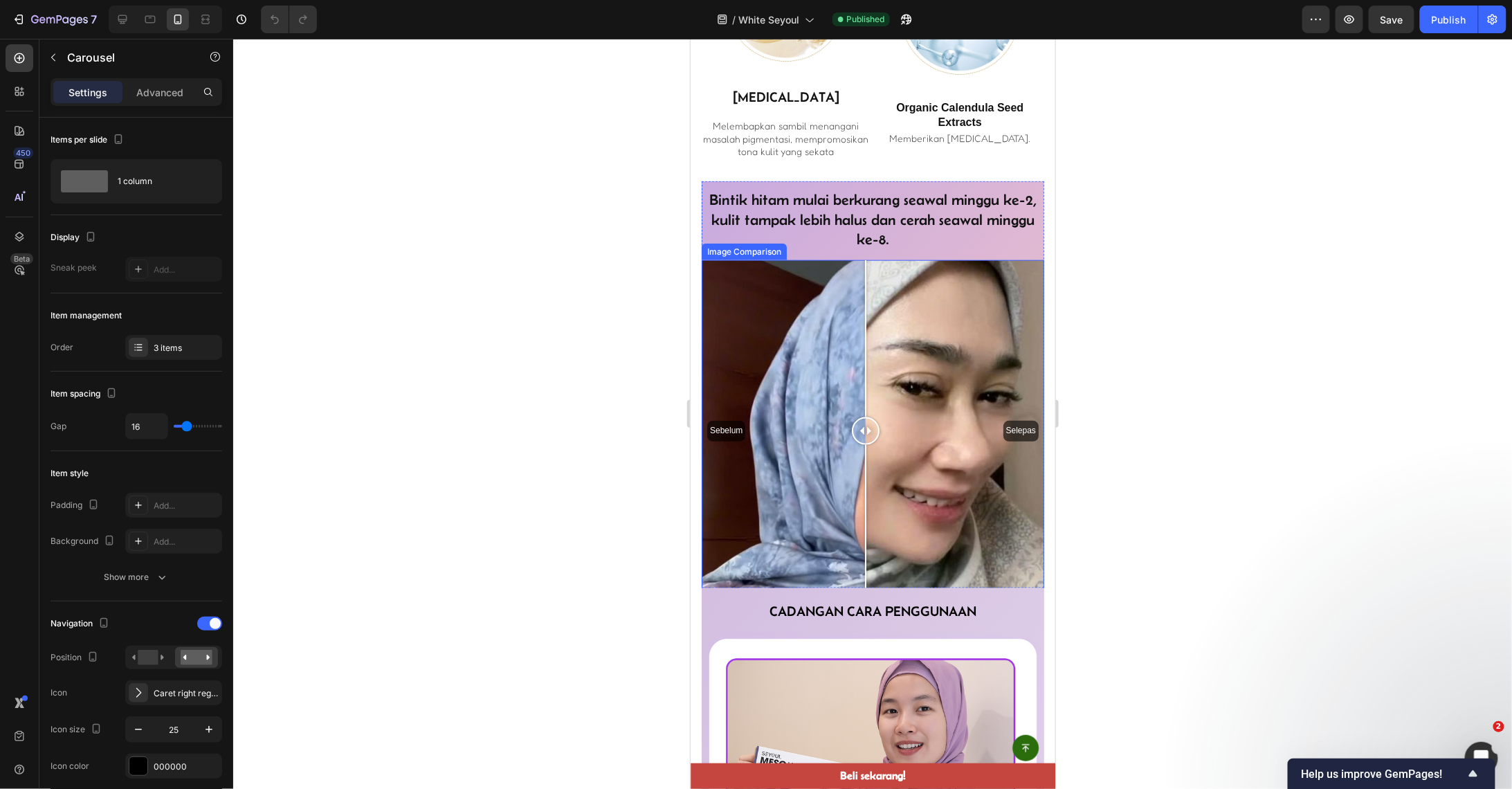
scroll to position [3322, 0]
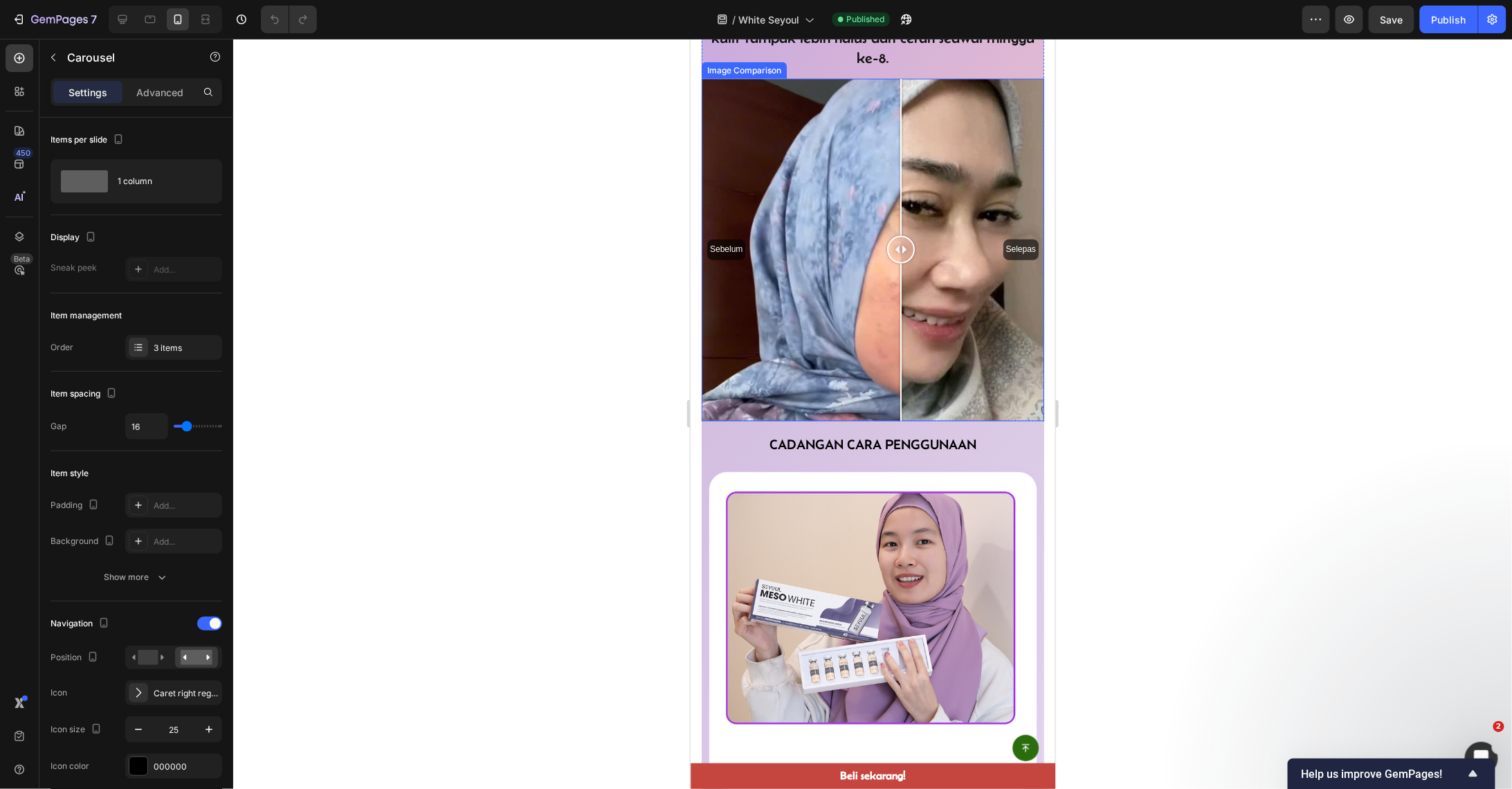
drag, startPoint x: 896, startPoint y: 297, endPoint x: 913, endPoint y: 285, distance: 20.8
click at [906, 289] on div at bounding box center [901, 249] width 28 height 342
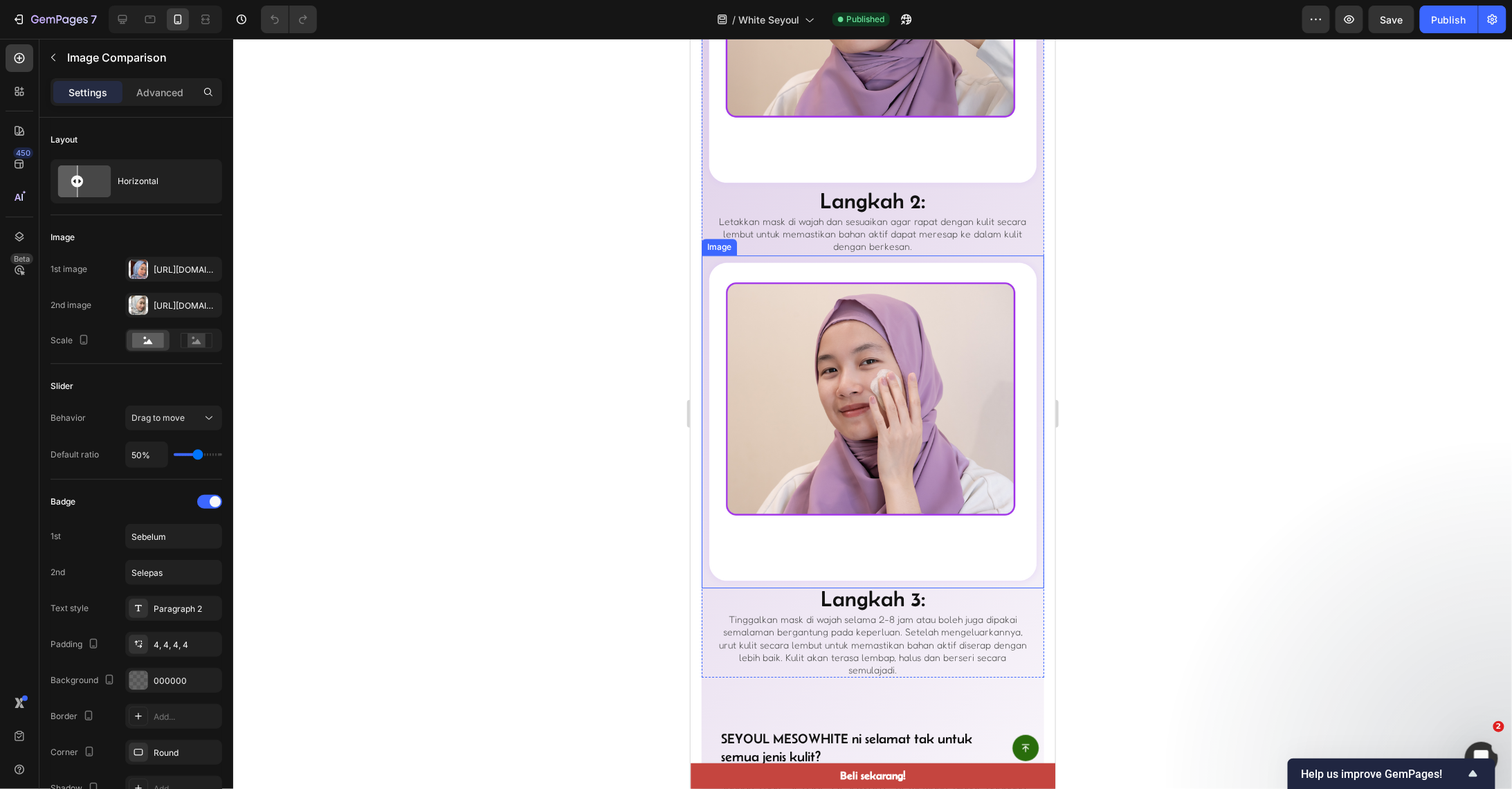
scroll to position [4337, 0]
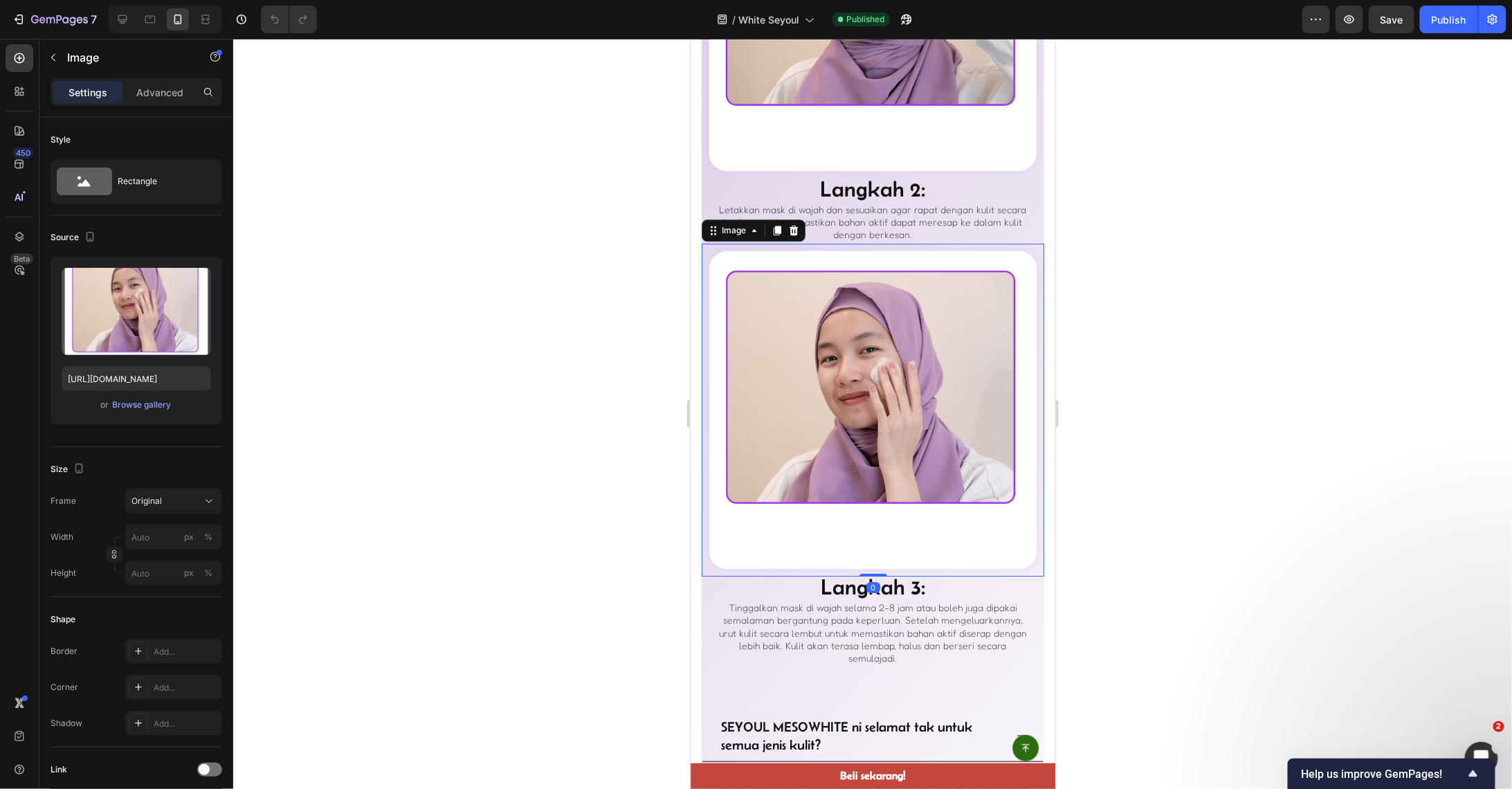
click at [925, 336] on img at bounding box center [872, 409] width 342 height 333
click at [899, 356] on img at bounding box center [872, 409] width 342 height 333
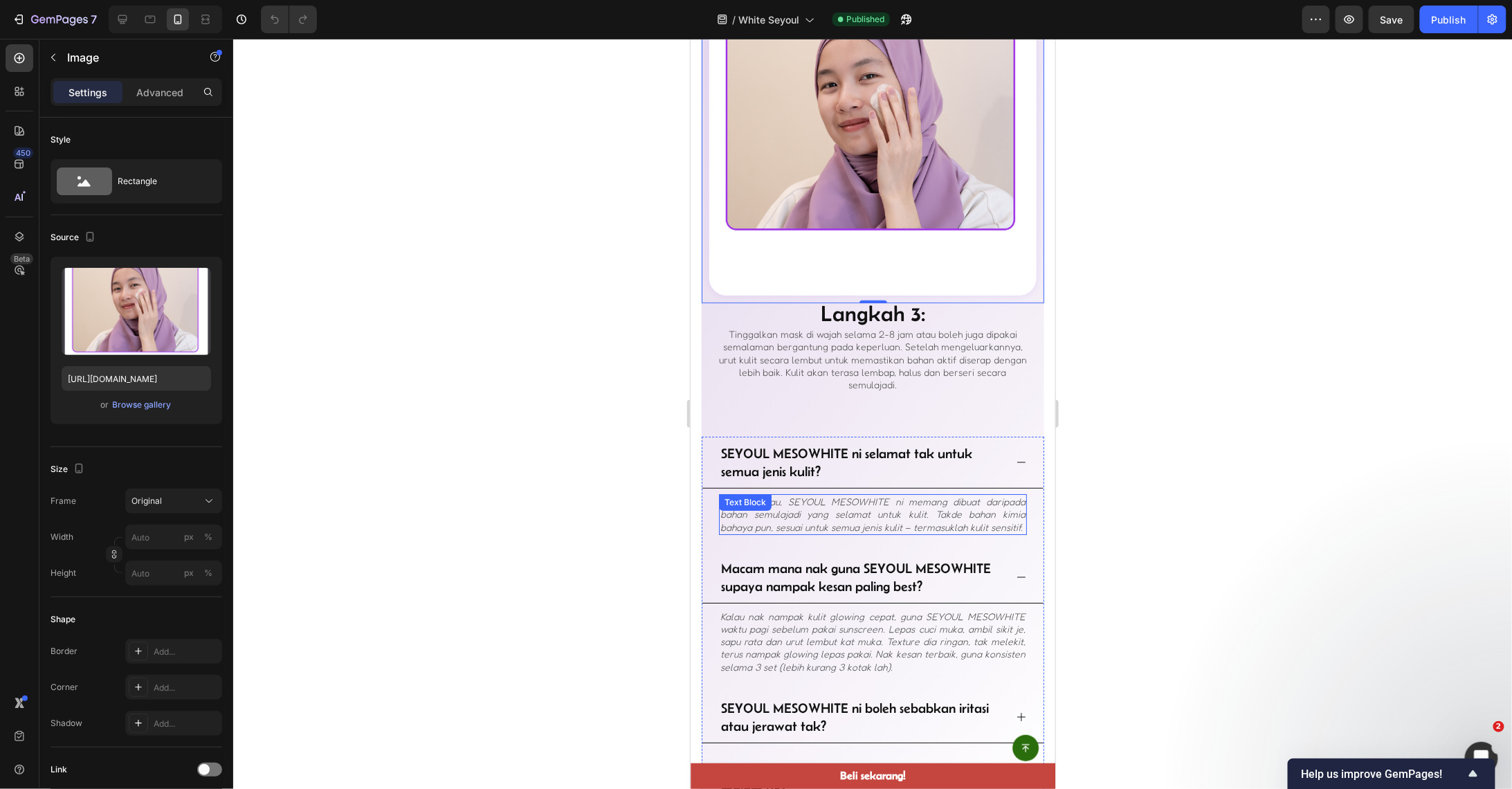
scroll to position [4614, 0]
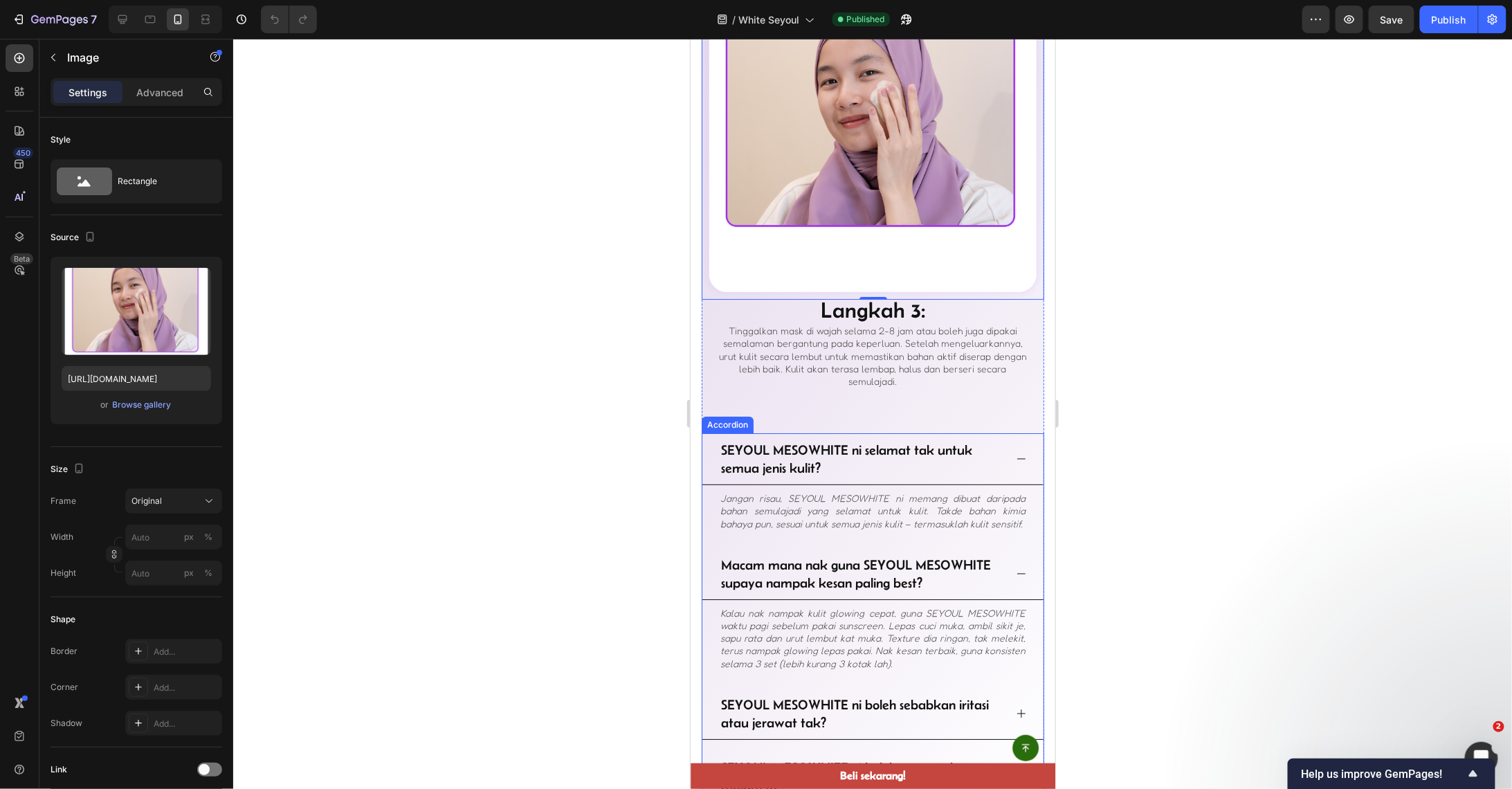
click at [1015, 453] on icon at bounding box center [1020, 458] width 11 height 11
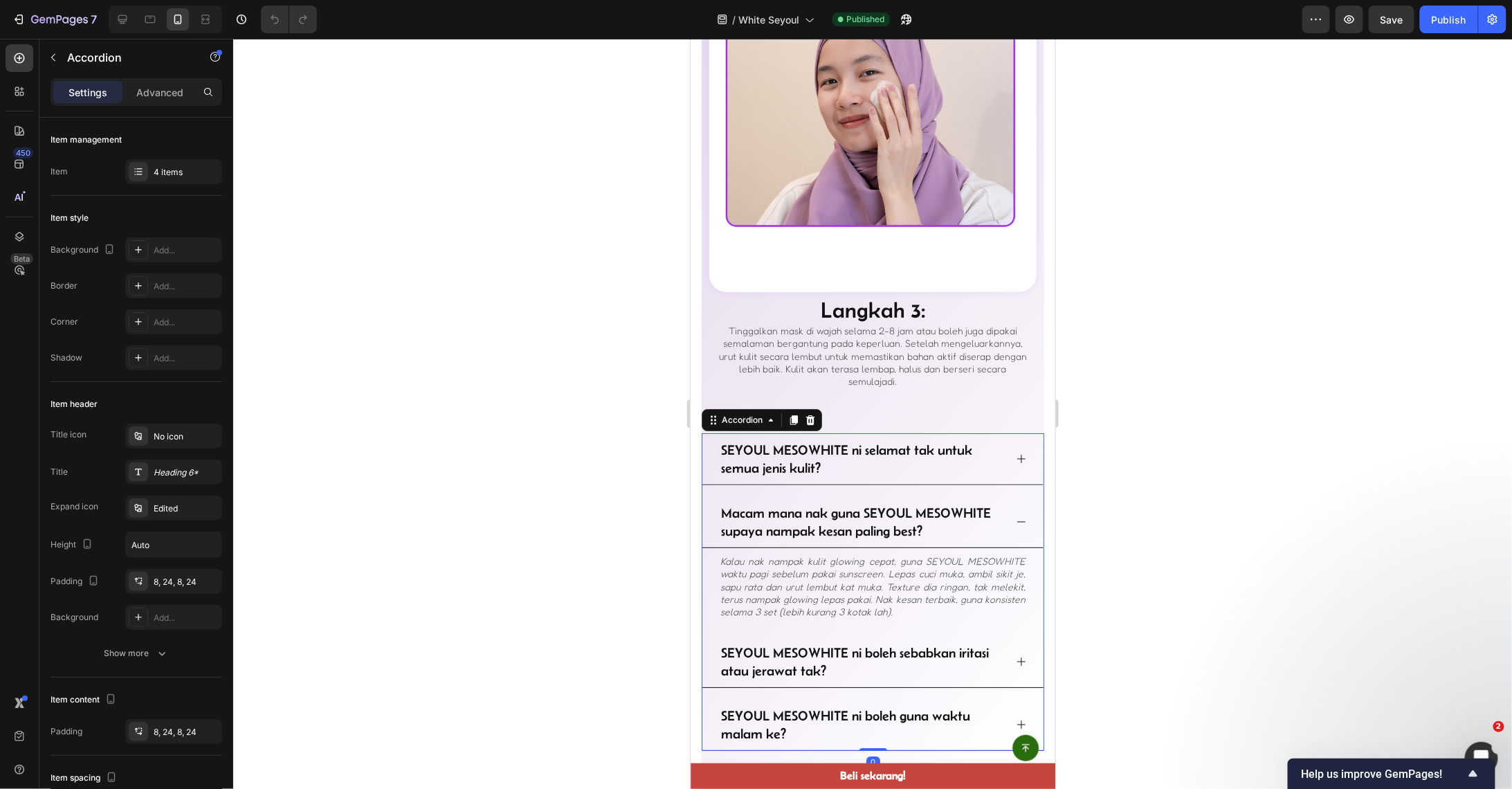
click at [1015, 516] on icon at bounding box center [1020, 521] width 11 height 11
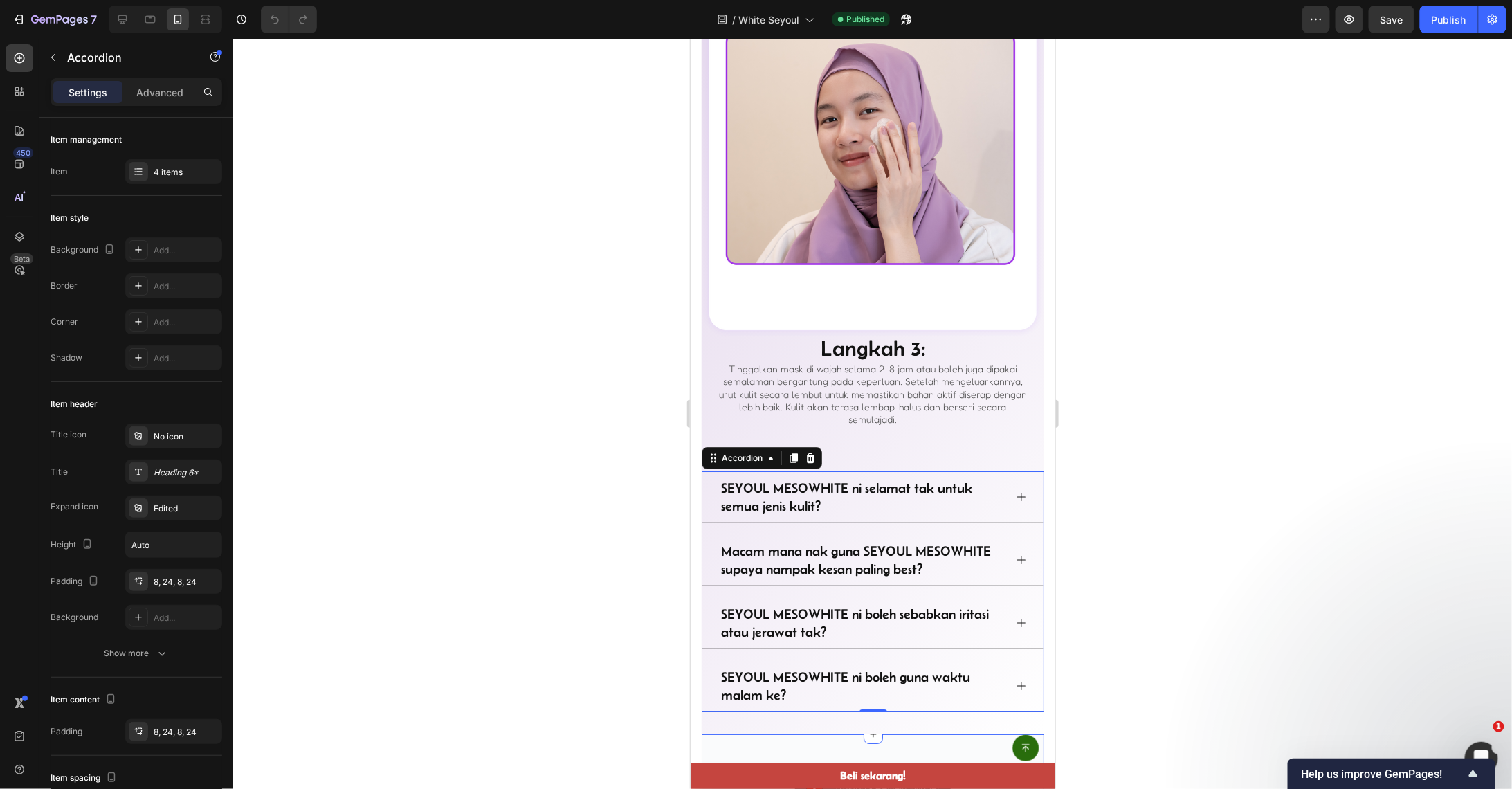
scroll to position [4983, 0]
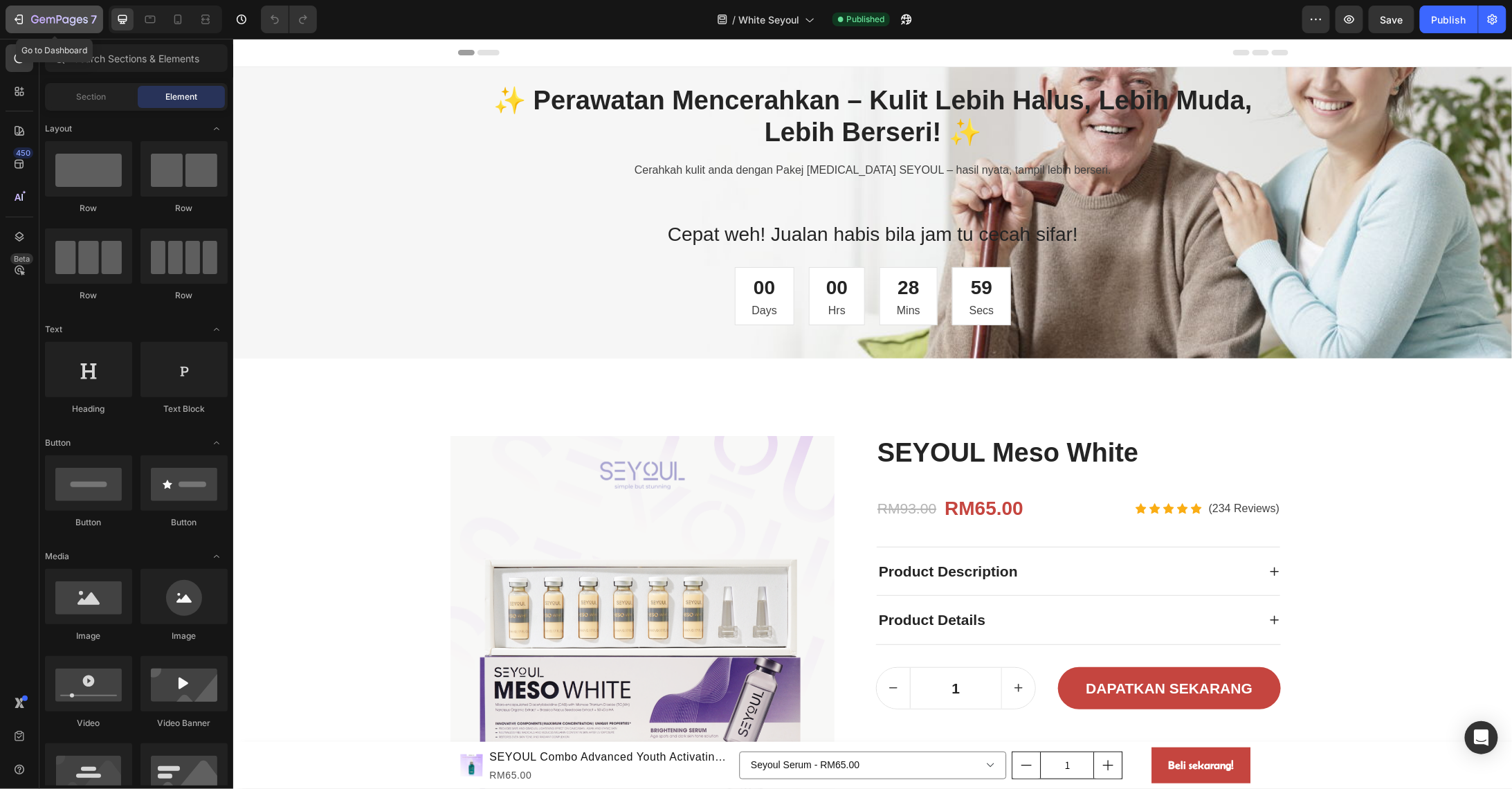
click at [53, 15] on icon "button" at bounding box center [59, 20] width 57 height 12
